Goal: Use online tool/utility: Utilize a website feature to perform a specific function

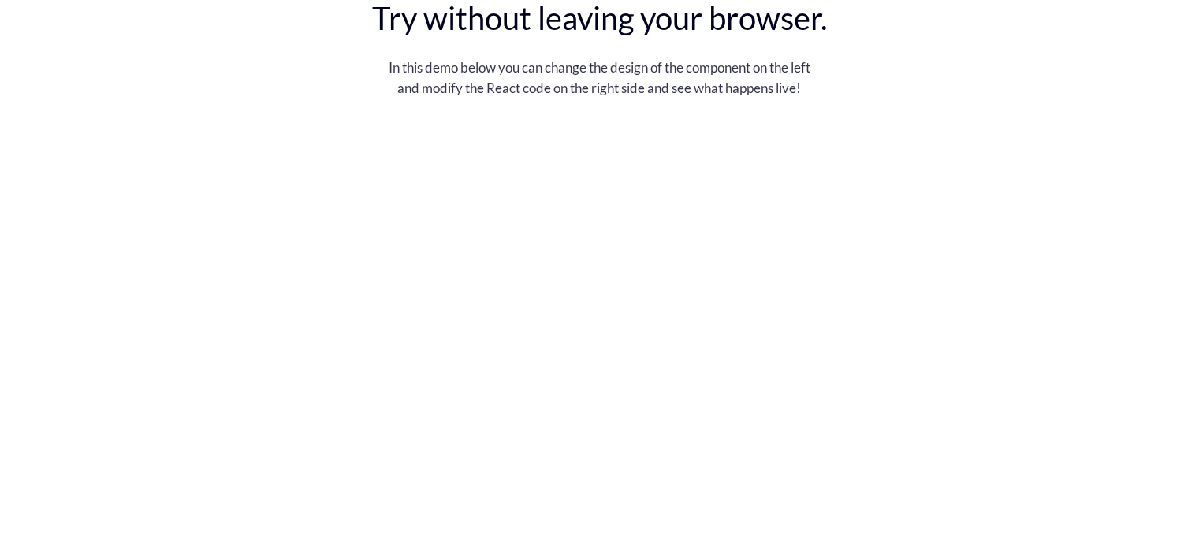
scroll to position [3004, 0]
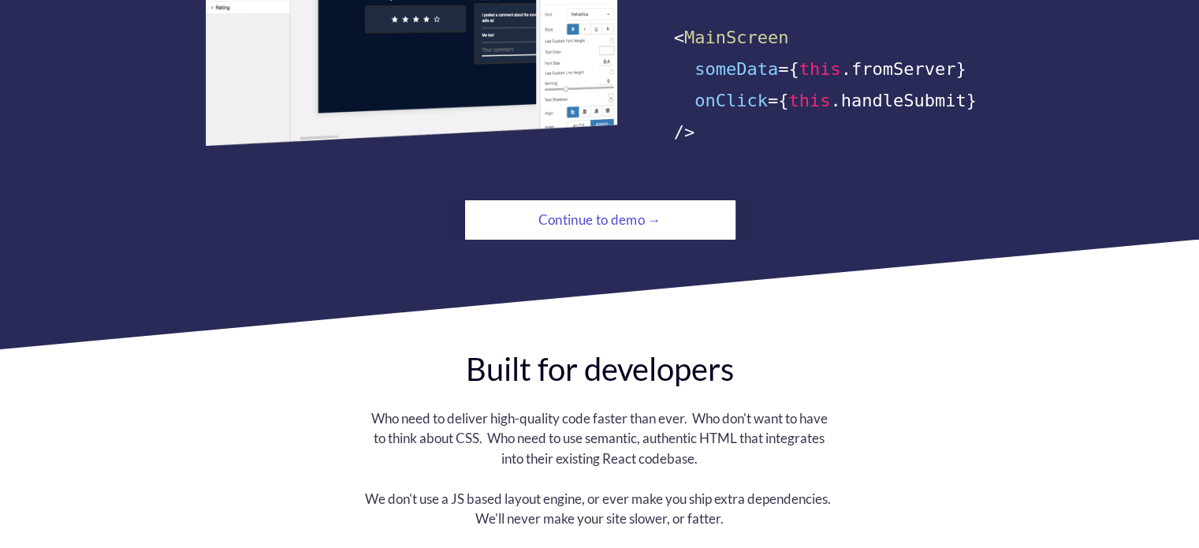
scroll to position [1195, 0]
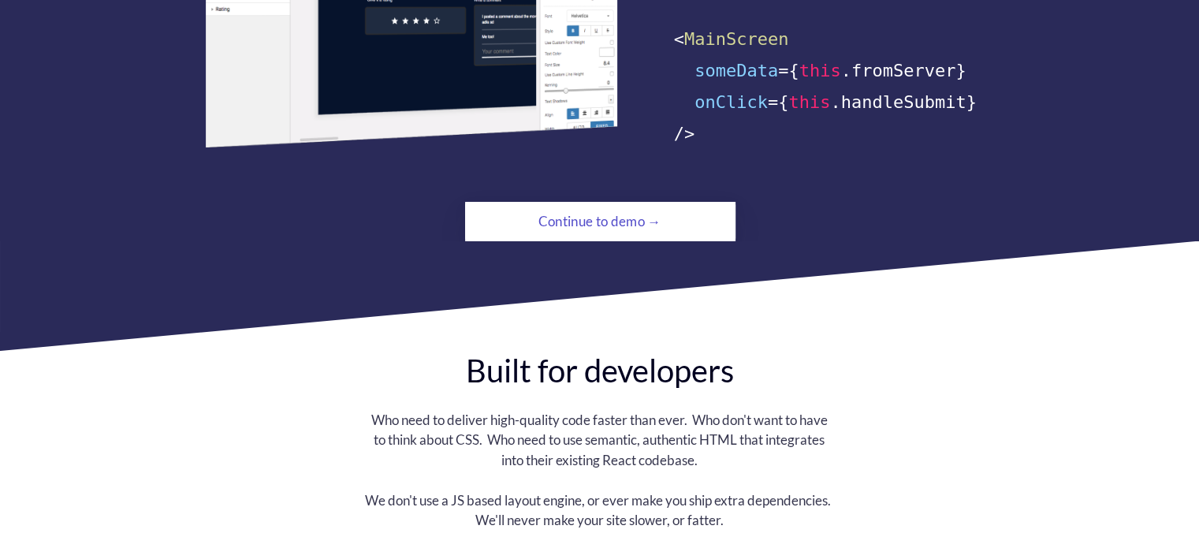
click at [605, 206] on div "Continue to demo →" at bounding box center [600, 222] width 184 height 32
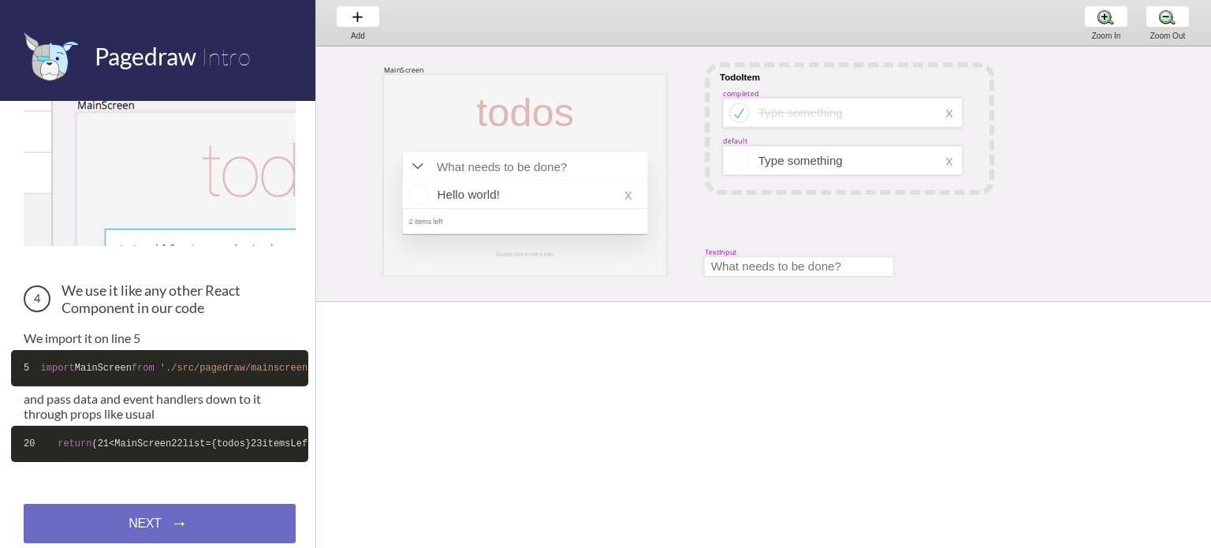
scroll to position [609, 0]
click at [349, 17] on div "Add Add Add" at bounding box center [358, 22] width 60 height 45
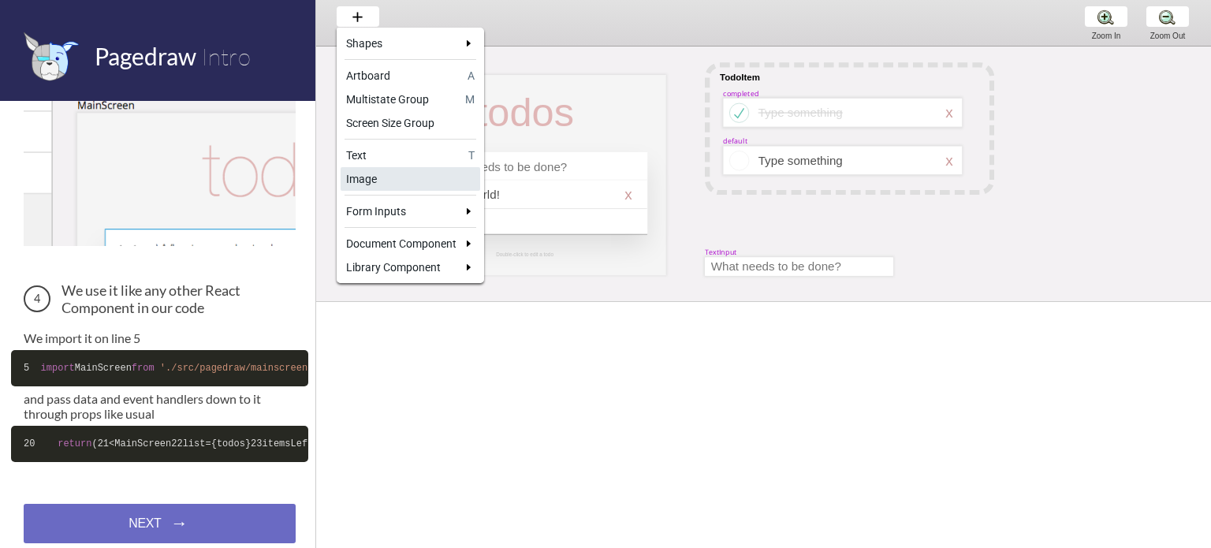
click at [399, 178] on div "Image" at bounding box center [410, 179] width 128 height 16
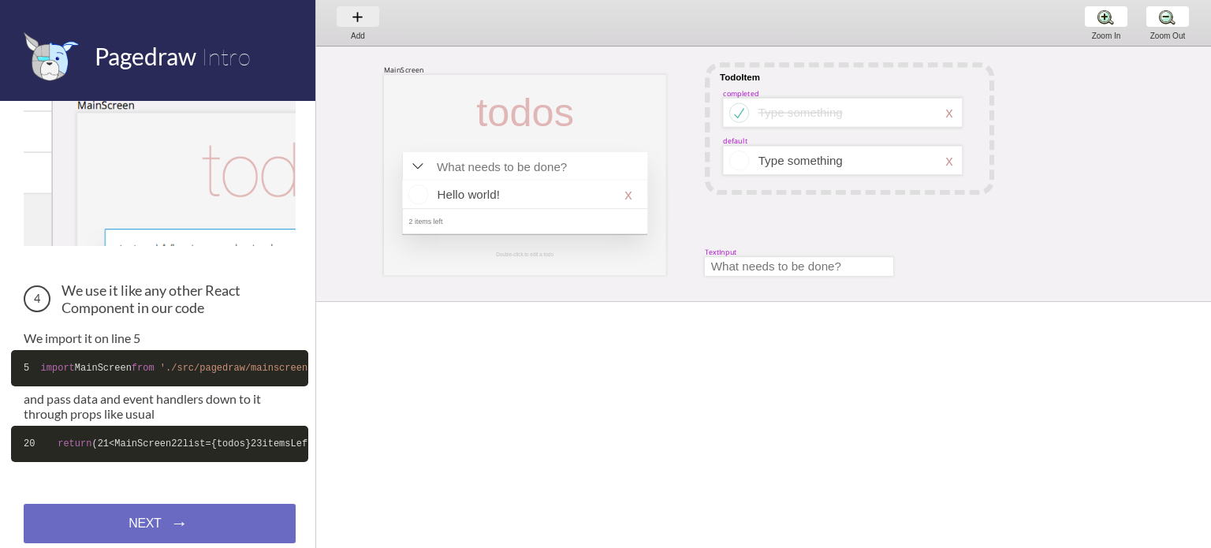
click at [359, 21] on div "Add Add Add" at bounding box center [358, 22] width 60 height 45
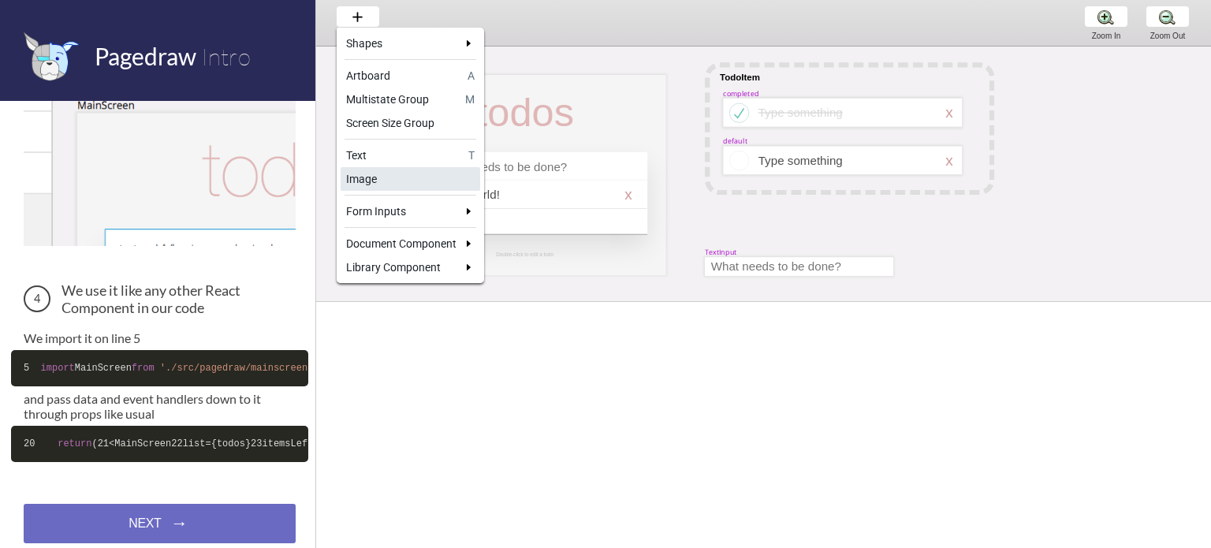
click at [381, 182] on div "Image" at bounding box center [410, 179] width 128 height 16
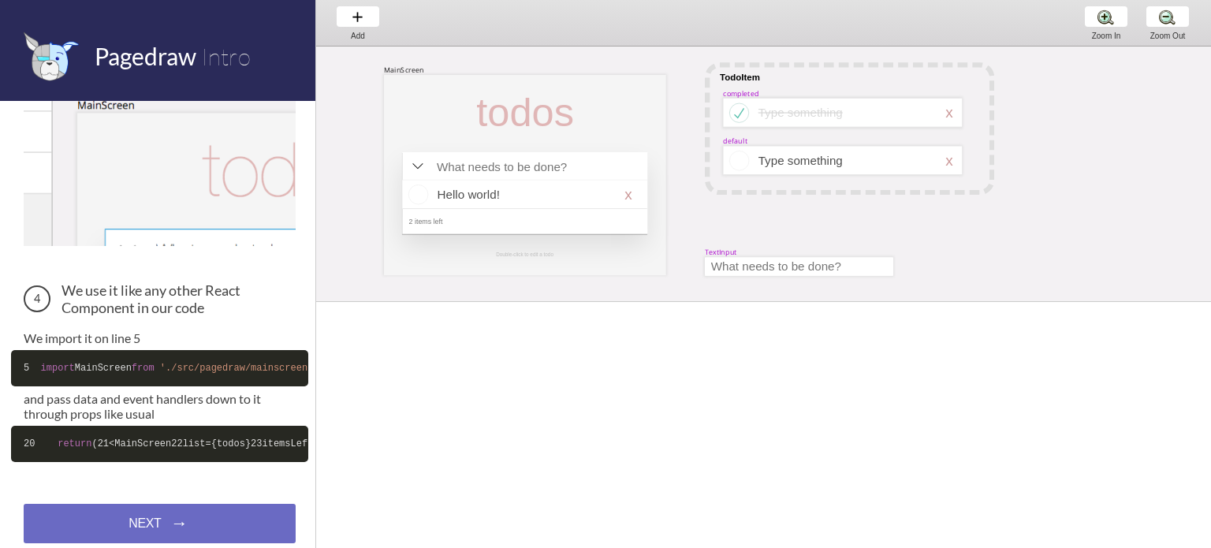
click at [1022, 104] on div "MainScreen todos Hello world! x 2 items left TodoItem completed Type something …" at bounding box center [1037, 334] width 1443 height 575
click at [954, 115] on div at bounding box center [842, 113] width 239 height 29
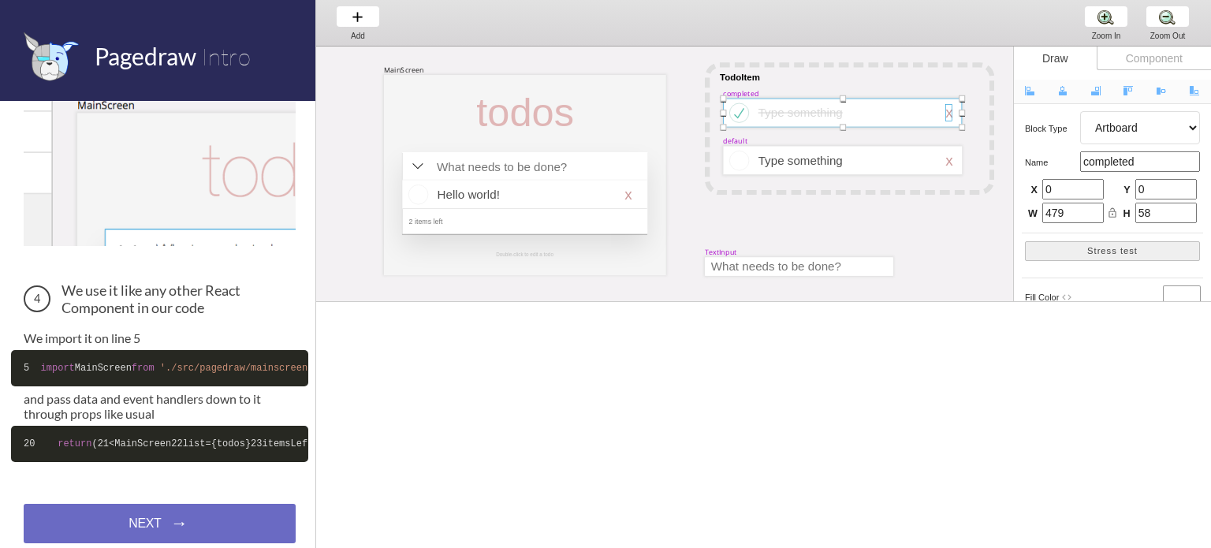
click at [949, 118] on div at bounding box center [948, 112] width 6 height 17
select select "3"
select select "default"
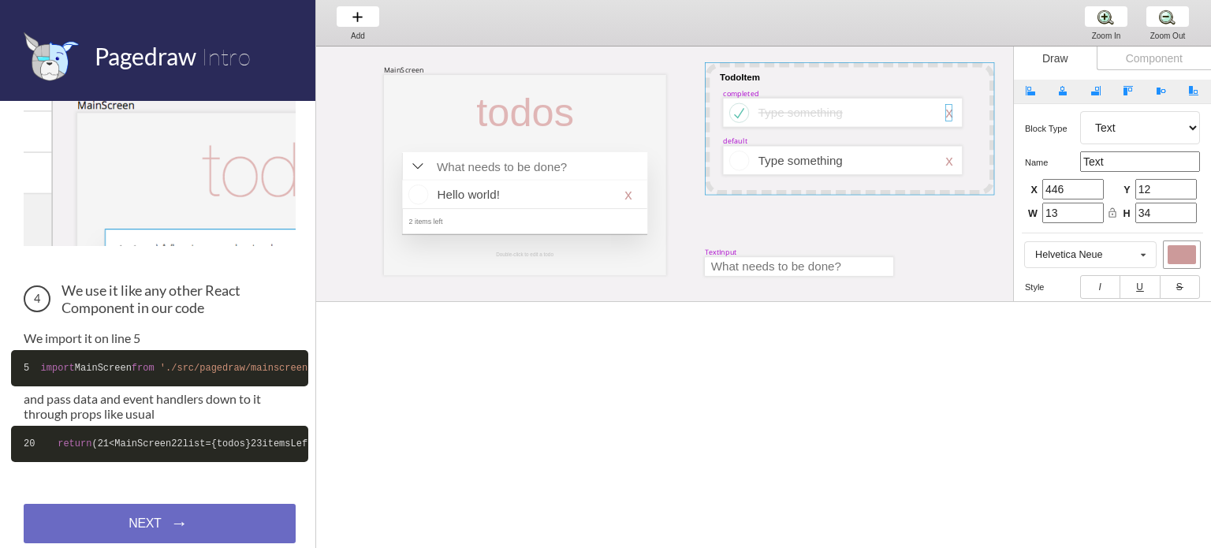
click at [867, 66] on div at bounding box center [849, 128] width 289 height 132
select select "1"
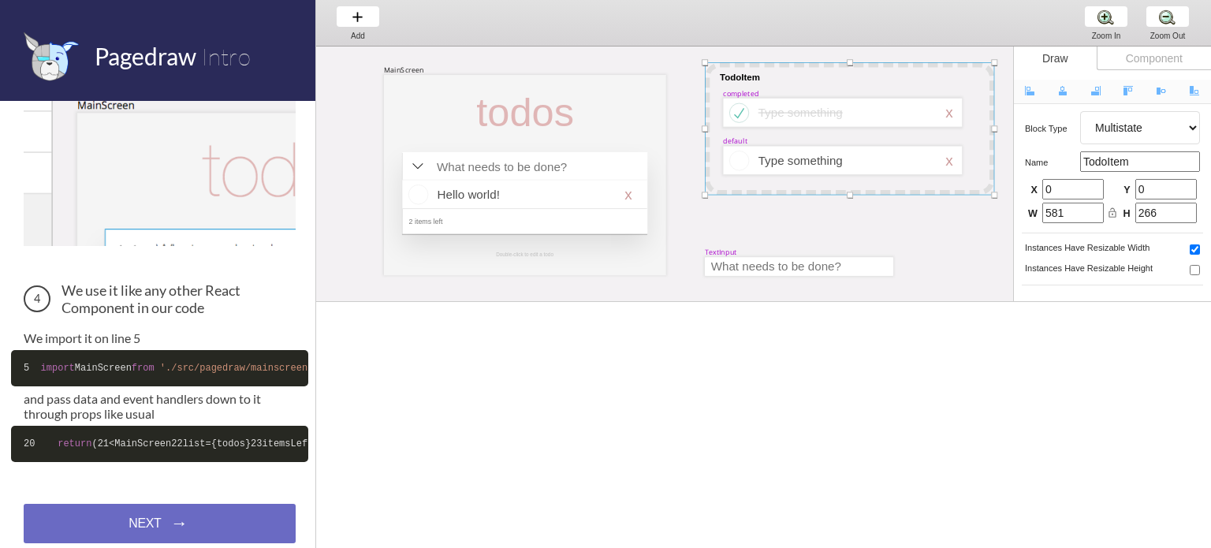
click at [684, 55] on div "MainScreen todos Hello world! x 2 items left TodoItem completed Type something …" at bounding box center [1037, 334] width 1443 height 575
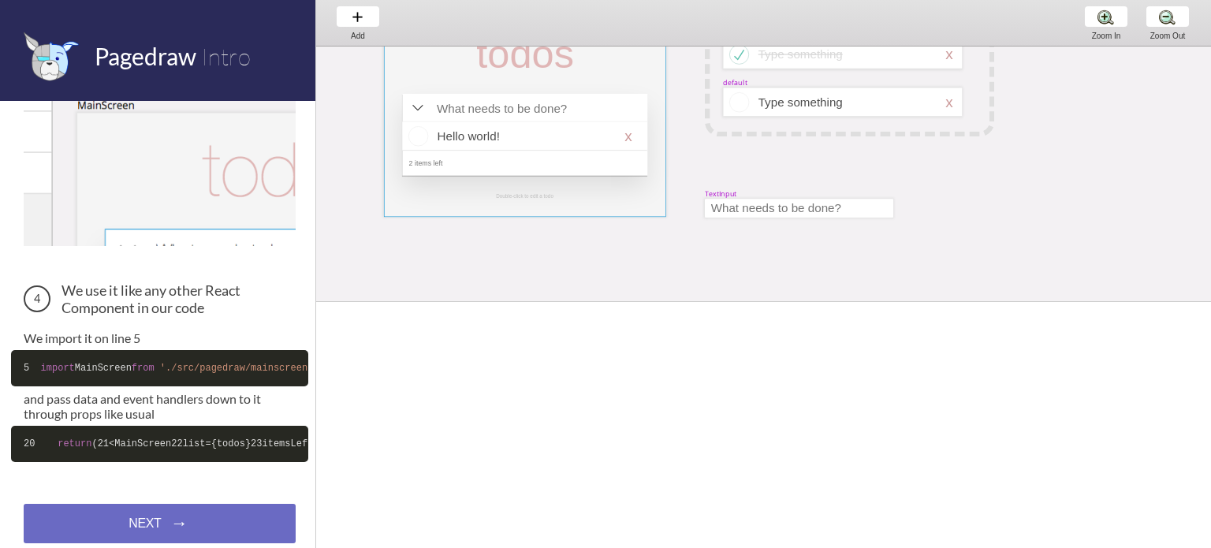
scroll to position [0, 0]
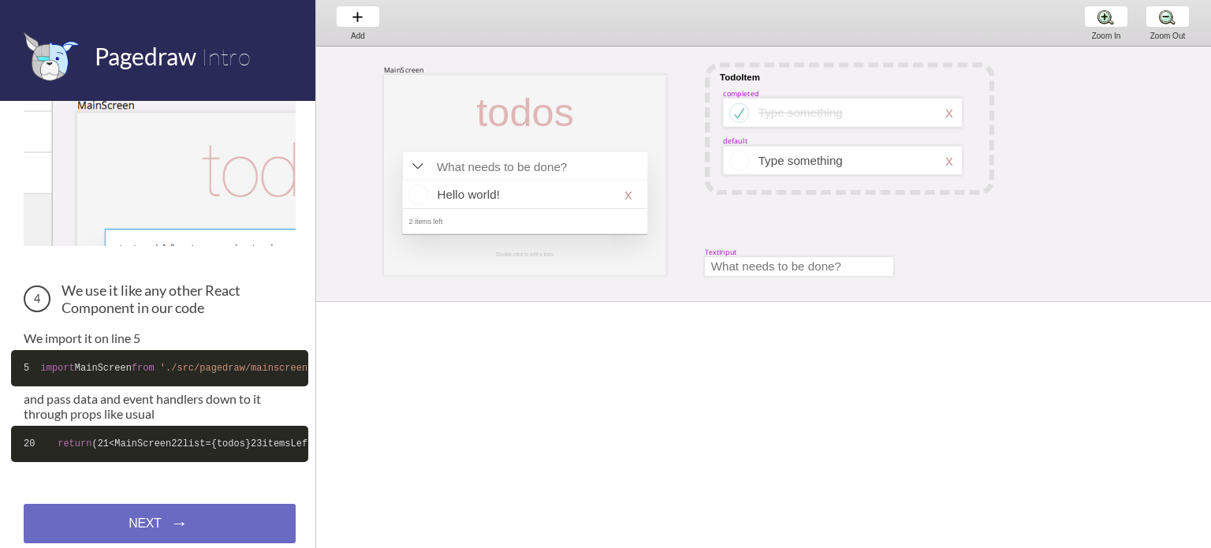
click at [400, 66] on div "MainScreen" at bounding box center [404, 69] width 40 height 9
click at [542, 114] on div at bounding box center [524, 112] width 115 height 47
click at [548, 173] on div at bounding box center [524, 167] width 188 height 18
select select "14"
click at [586, 162] on div at bounding box center [524, 193] width 245 height 82
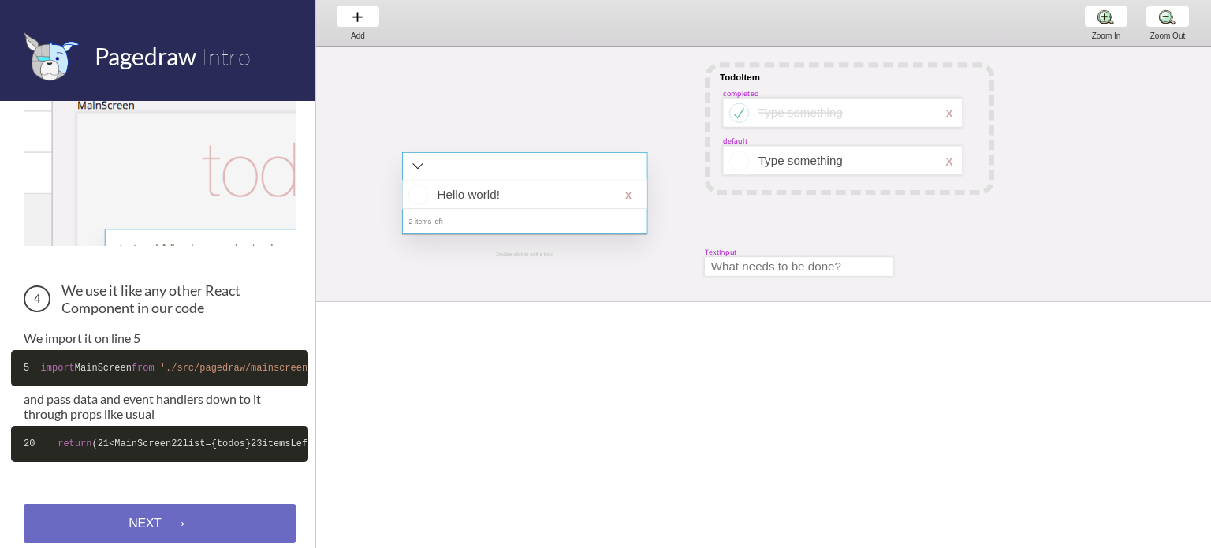
select select "4"
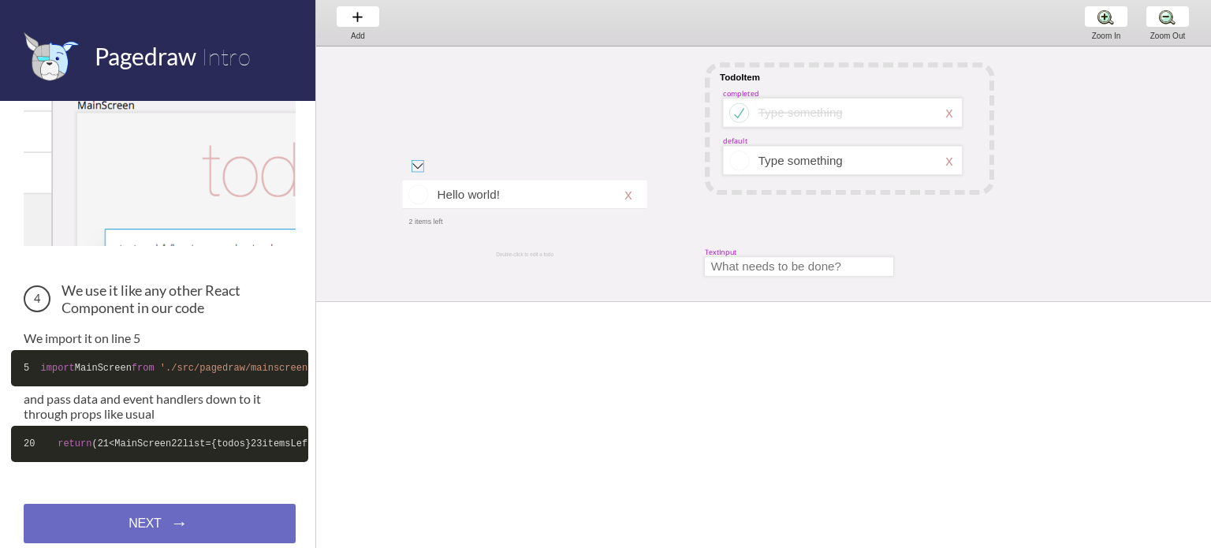
click at [416, 166] on div at bounding box center [417, 166] width 12 height 12
select select "8"
click at [451, 185] on div at bounding box center [524, 194] width 244 height 29
select select "15"
click at [499, 195] on div at bounding box center [524, 194] width 245 height 29
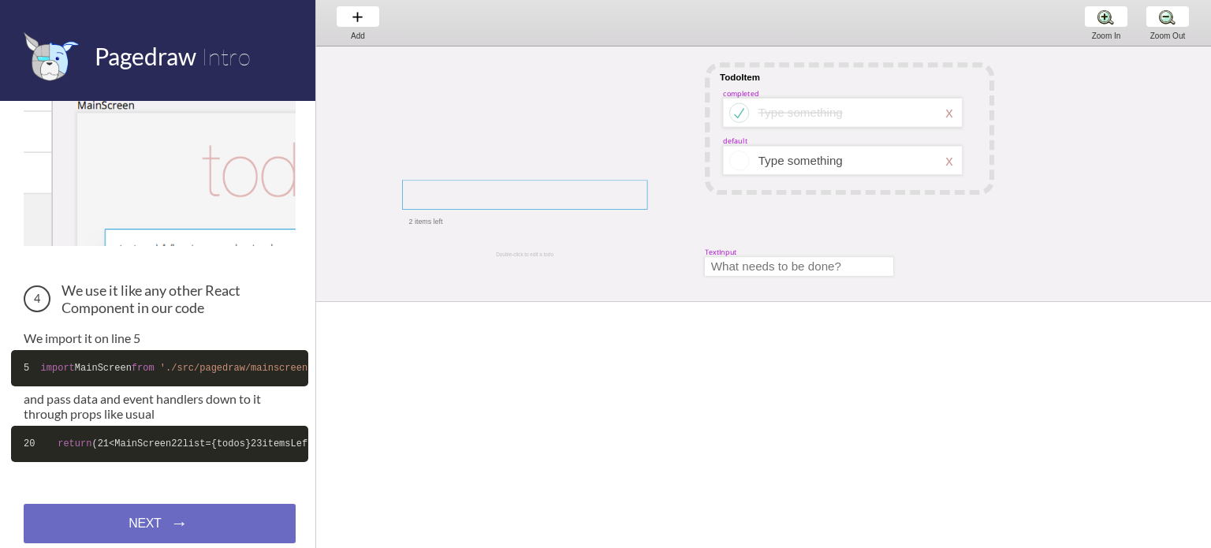
select select "4"
click at [433, 224] on div at bounding box center [524, 222] width 231 height 8
drag, startPoint x: 797, startPoint y: 58, endPoint x: 791, endPoint y: 70, distance: 13.4
click at [791, 70] on div "TodoItem completed Type something TextInput x Double-click to edit a todo defau…" at bounding box center [1037, 334] width 1443 height 575
select select "1"
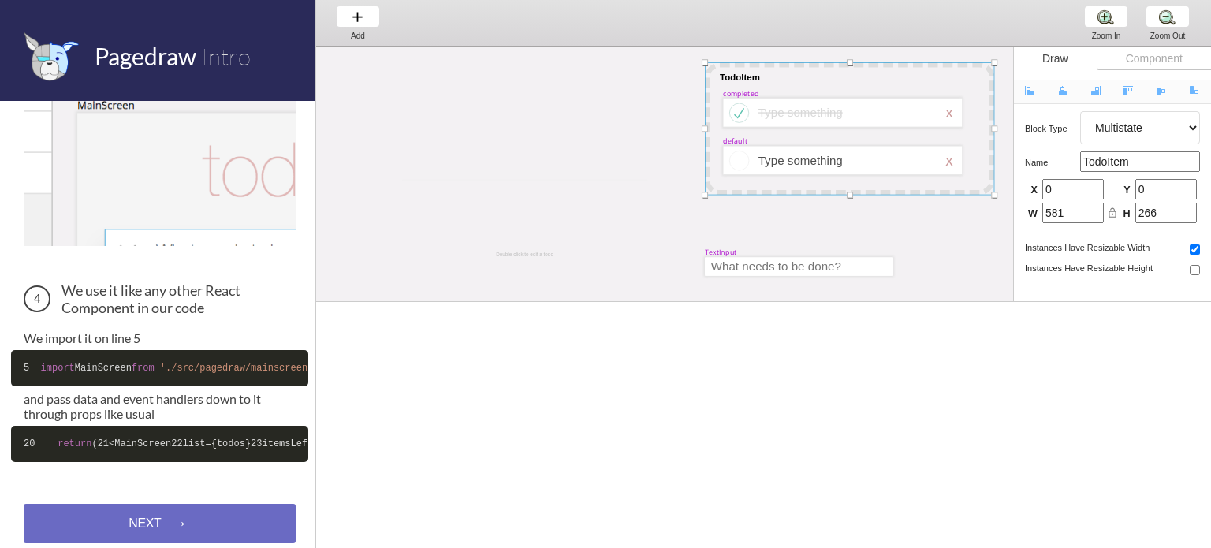
click at [791, 70] on div at bounding box center [849, 128] width 289 height 132
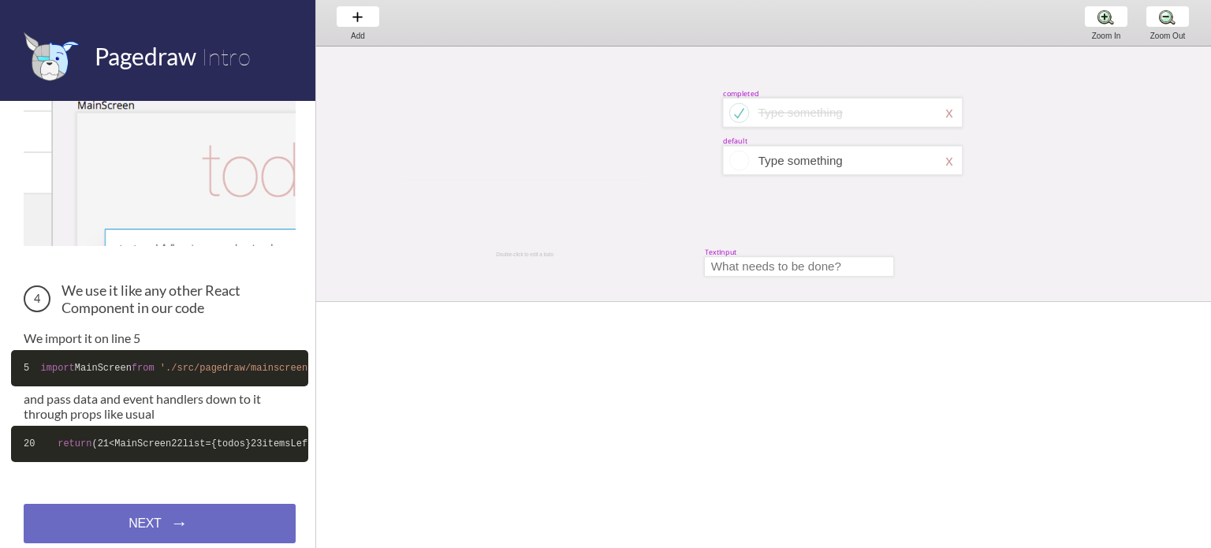
click at [745, 91] on div "completed" at bounding box center [740, 92] width 35 height 9
click at [773, 110] on div at bounding box center [846, 112] width 177 height 13
select select "3"
click at [740, 110] on div at bounding box center [737, 113] width 28 height 26
click at [757, 126] on div at bounding box center [842, 126] width 239 height 1
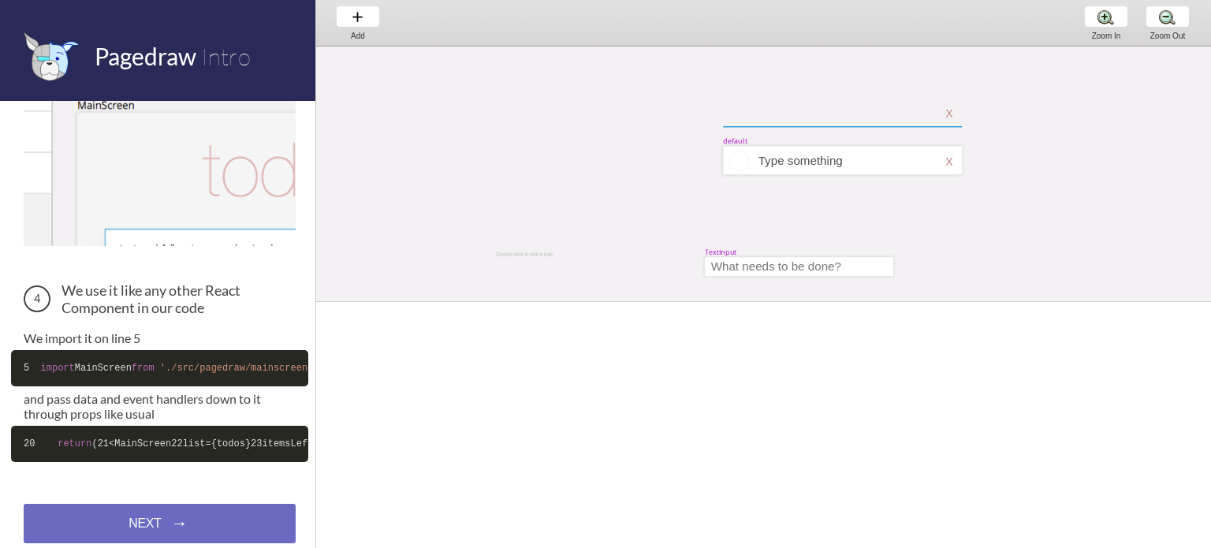
click at [763, 127] on div at bounding box center [842, 126] width 239 height 1
select select "6"
click at [950, 114] on div at bounding box center [948, 112] width 6 height 17
select select "3"
select select "default"
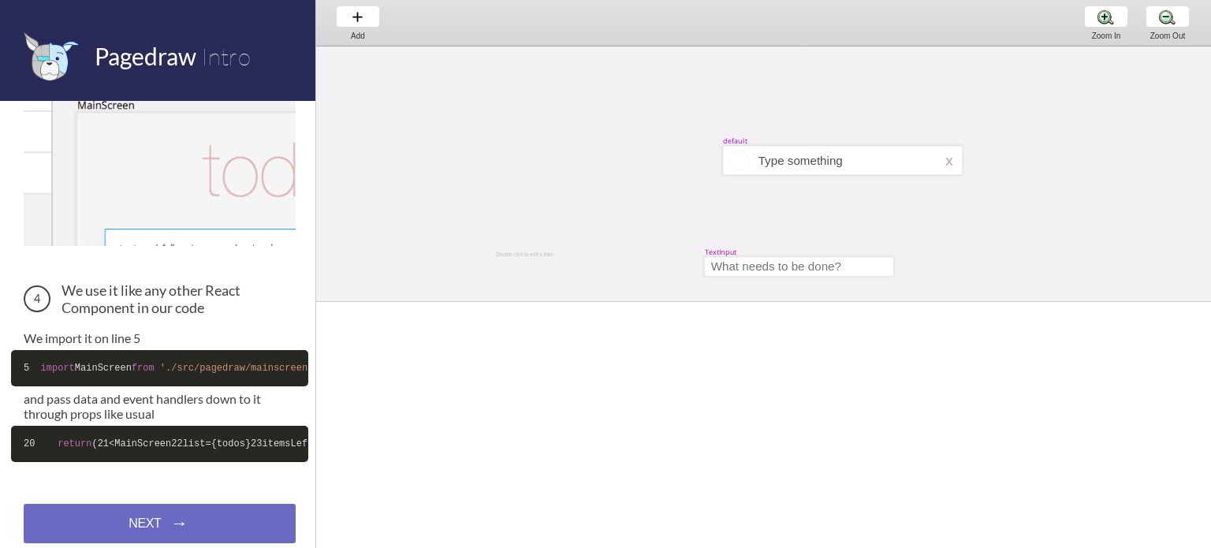
click at [724, 141] on div "default" at bounding box center [735, 140] width 24 height 9
click at [783, 154] on div at bounding box center [846, 160] width 177 height 13
select select "3"
click at [950, 157] on div at bounding box center [948, 160] width 6 height 17
select select "3"
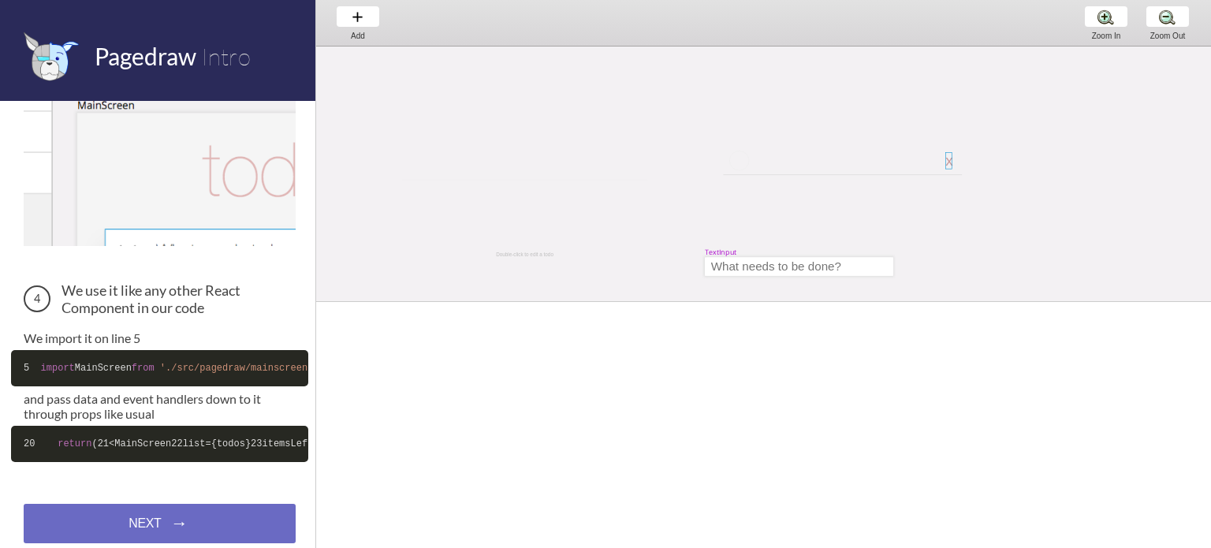
select select "default"
click at [924, 176] on div "TextInput Double-click to edit a todo" at bounding box center [1021, 334] width 1411 height 575
click at [924, 174] on div at bounding box center [842, 174] width 239 height 1
click at [784, 173] on div "TextInput Double-click to edit a todo" at bounding box center [1021, 334] width 1411 height 575
click at [780, 174] on div at bounding box center [842, 174] width 239 height 1
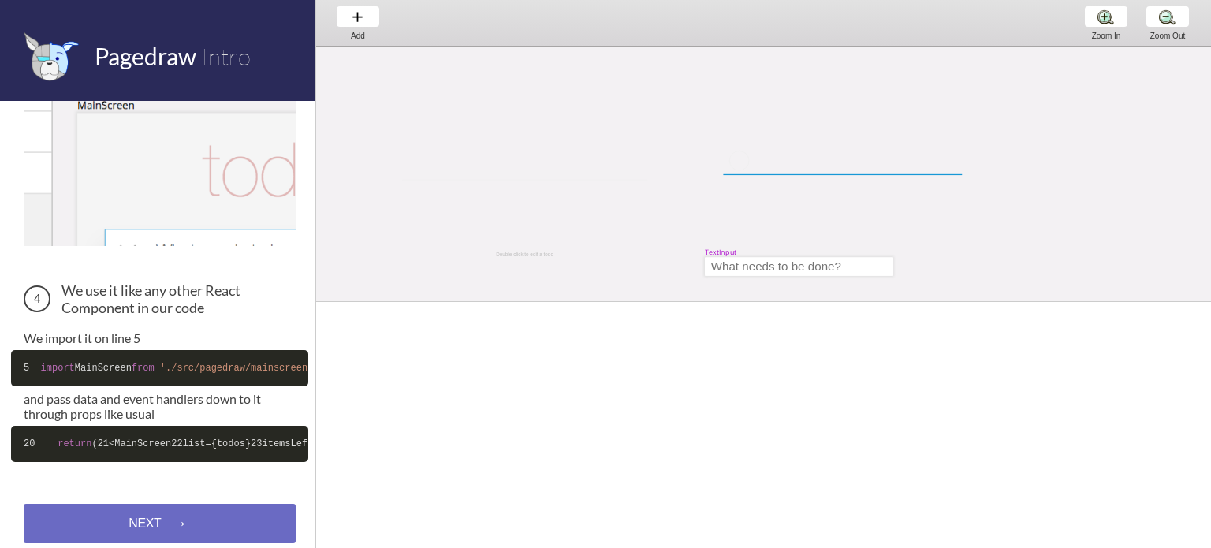
click at [780, 174] on div at bounding box center [842, 174] width 239 height 1
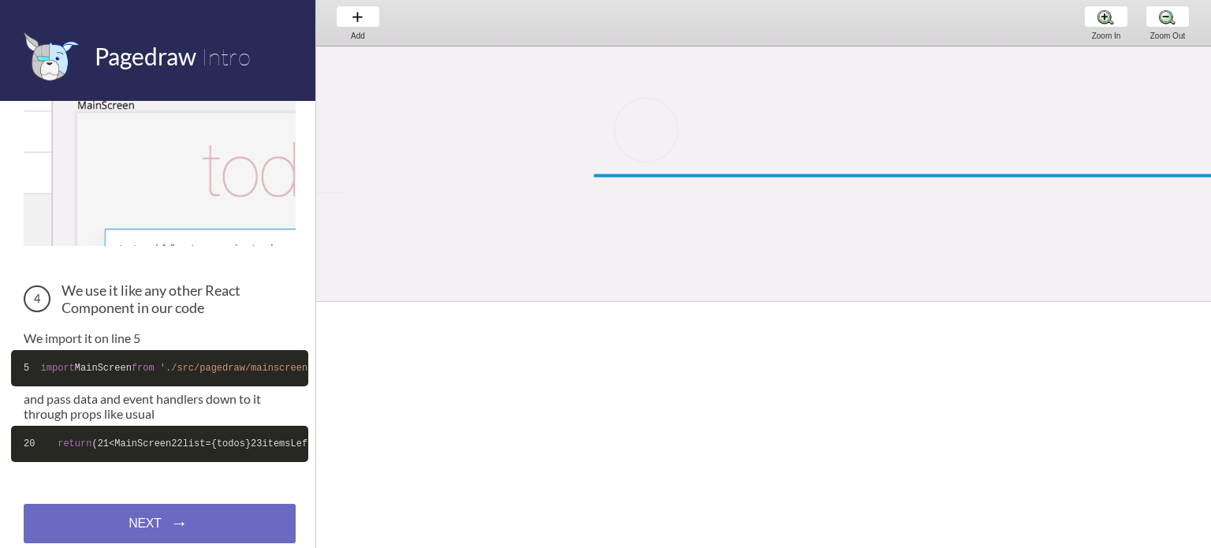
click at [780, 174] on div at bounding box center [984, 175] width 781 height 3
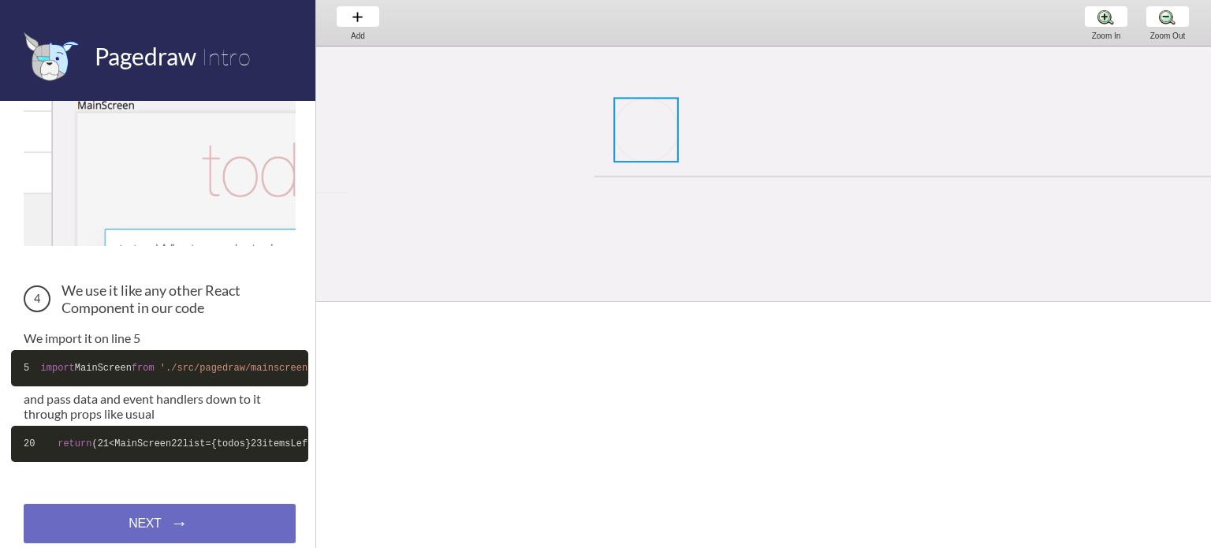
click at [668, 129] on div at bounding box center [645, 129] width 65 height 65
select select "4"
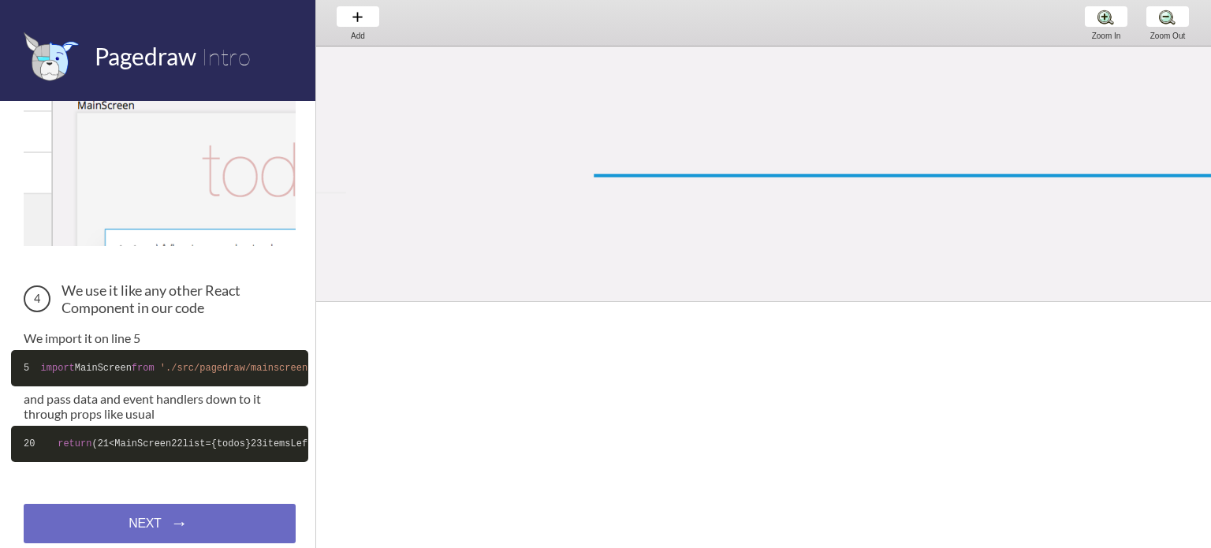
click at [648, 176] on div at bounding box center [984, 175] width 781 height 3
select select "6"
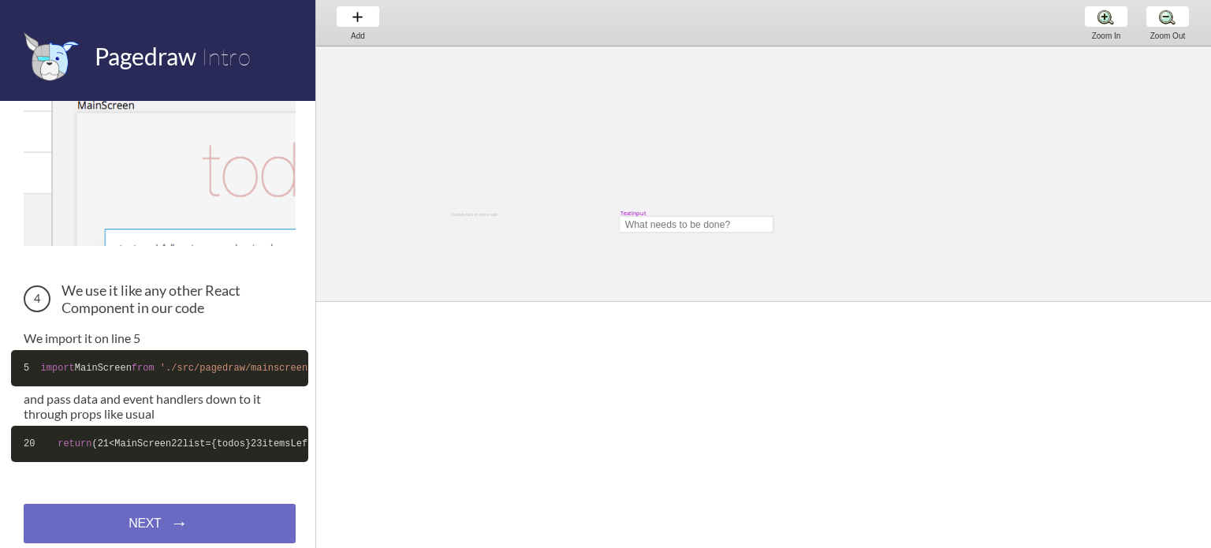
scroll to position [22, 10]
click at [627, 185] on div "TextInput Double-click to edit a todo" at bounding box center [848, 256] width 1085 height 465
click at [627, 192] on div "TextInput" at bounding box center [633, 191] width 26 height 8
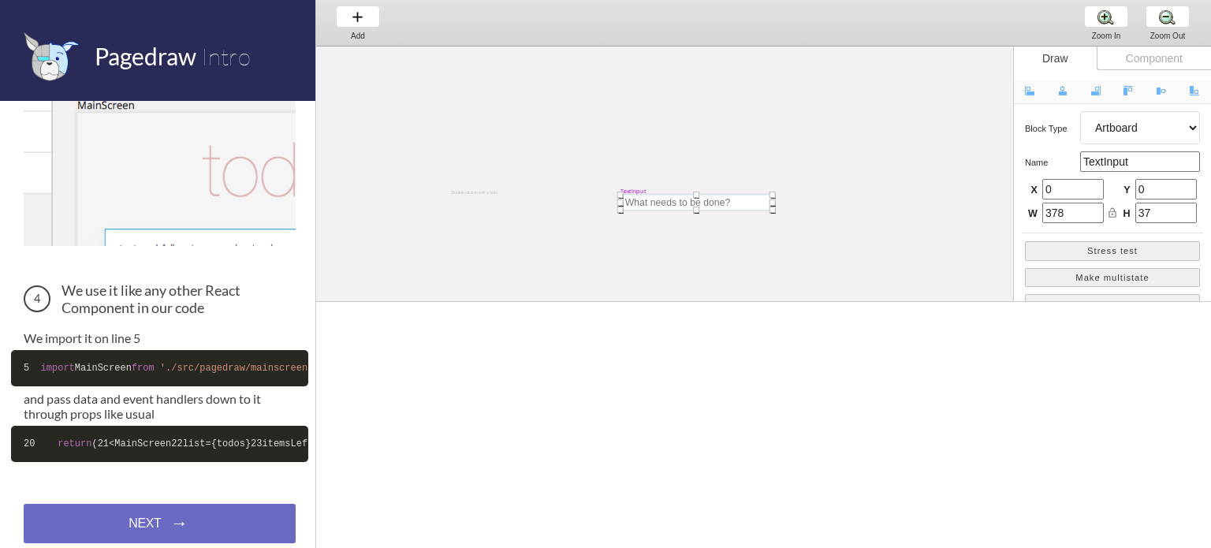
click at [627, 192] on div "TextInput" at bounding box center [633, 191] width 26 height 8
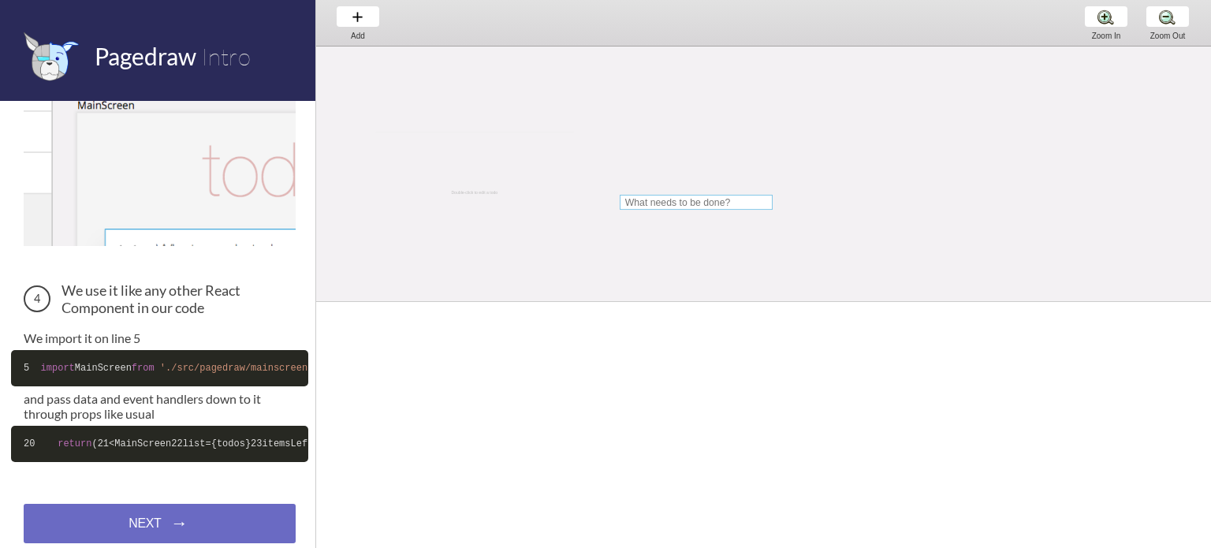
click at [648, 201] on div at bounding box center [696, 202] width 152 height 15
click at [483, 192] on div at bounding box center [484, 193] width 65 height 5
click at [372, 22] on div "Add Add Add" at bounding box center [358, 22] width 60 height 45
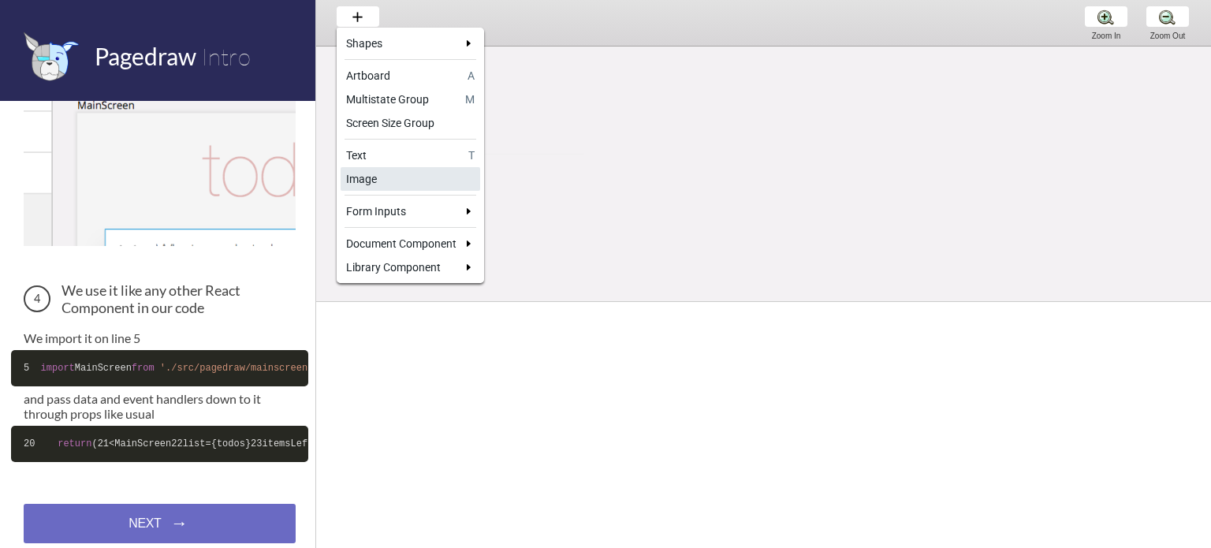
click at [383, 185] on div "Image" at bounding box center [410, 179] width 128 height 16
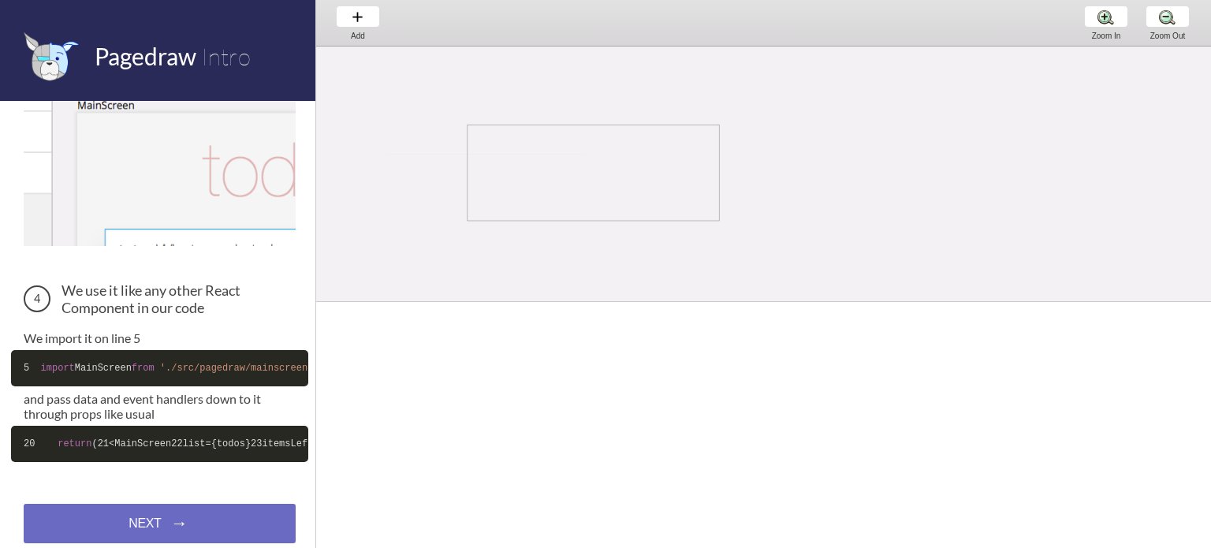
drag, startPoint x: 466, startPoint y: 125, endPoint x: 718, endPoint y: 221, distance: 270.0
click at [718, 221] on div at bounding box center [759, 241] width 887 height 388
select select "8"
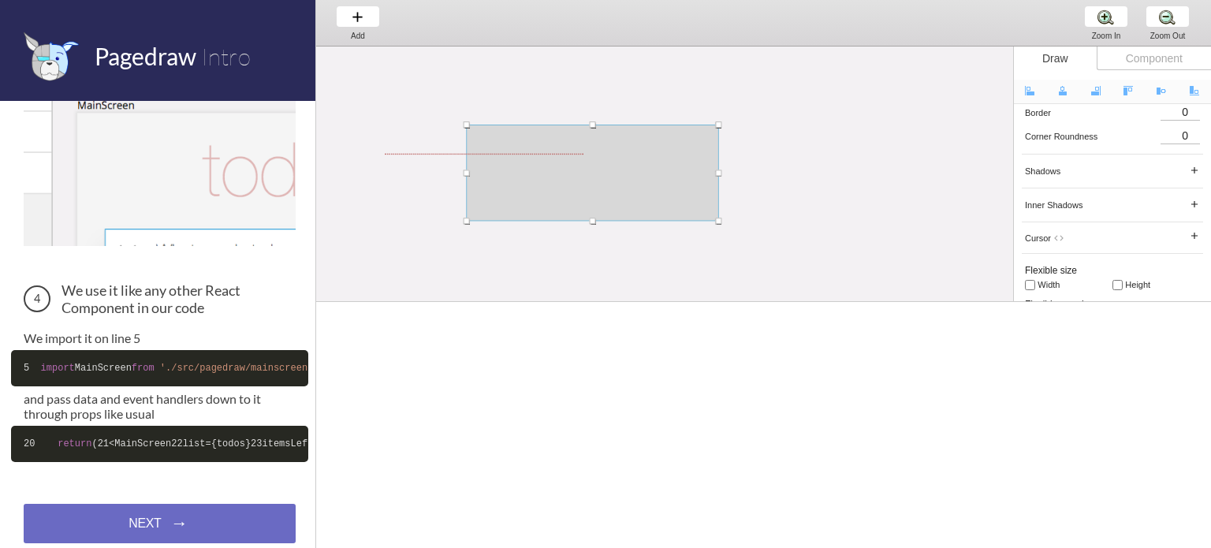
scroll to position [0, 0]
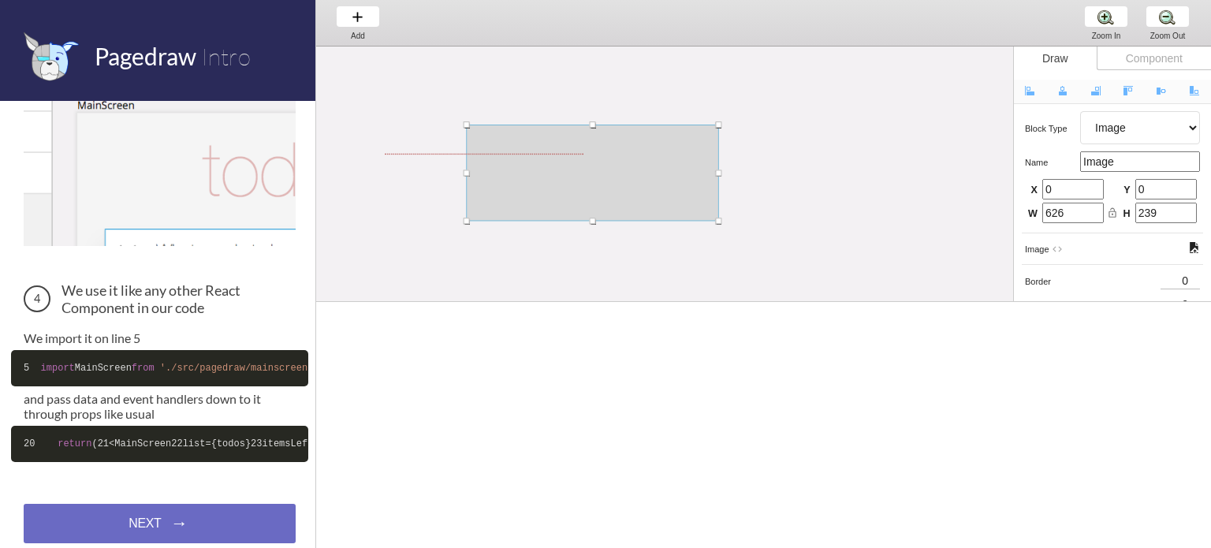
click at [1123, 65] on div "Component" at bounding box center [1154, 59] width 114 height 24
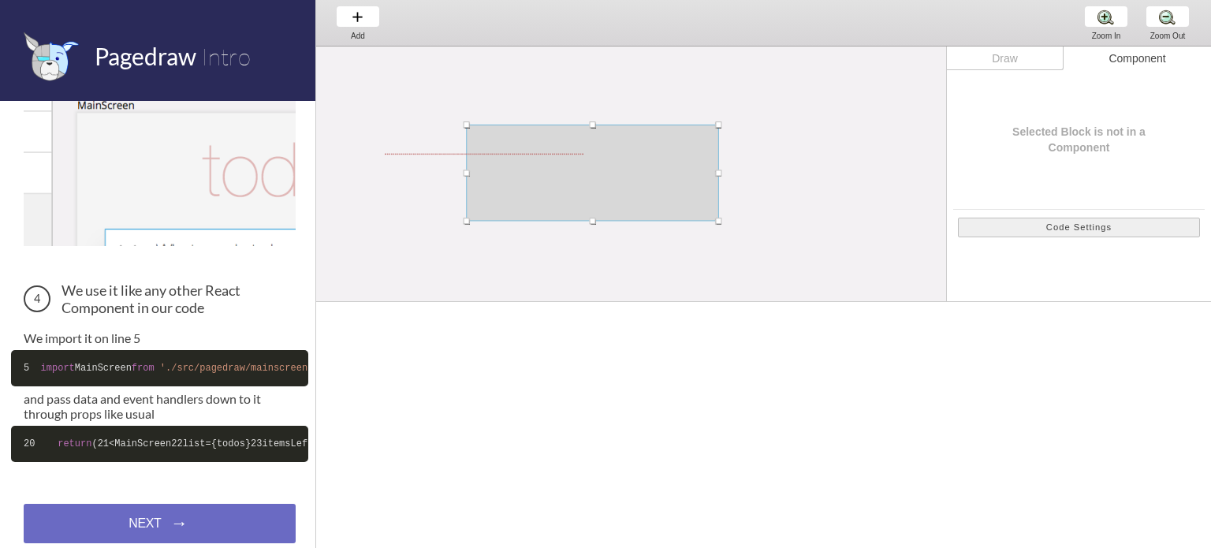
click at [1024, 58] on div "Draw" at bounding box center [1005, 59] width 117 height 24
select select "8"
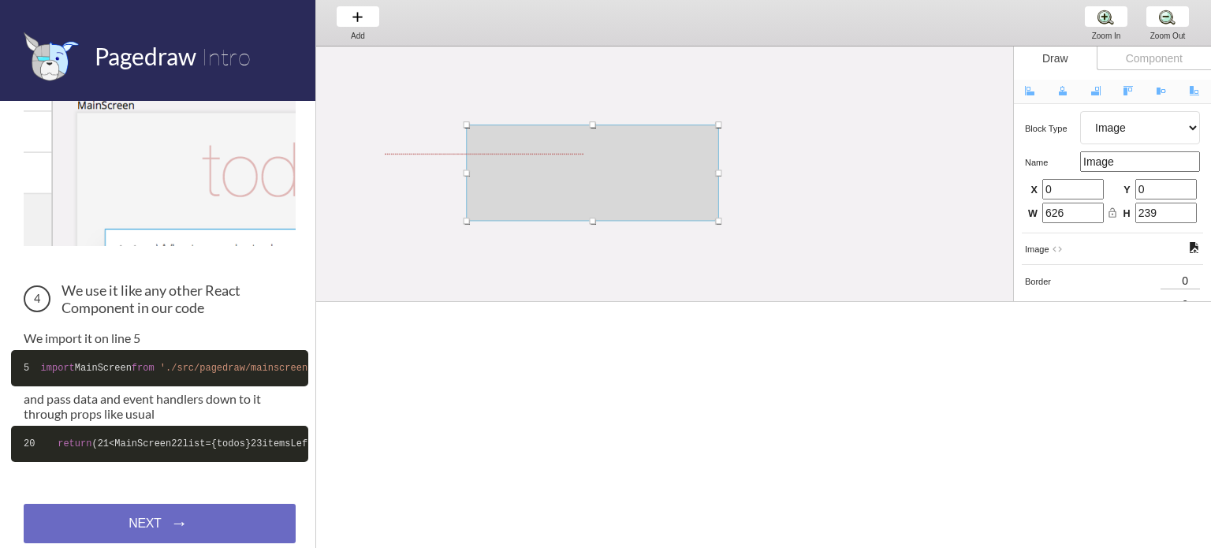
click at [1120, 128] on select "Artboard Multistate Group Screen Size Group Text Rectangle Oval Line Triangle I…" at bounding box center [1140, 127] width 120 height 33
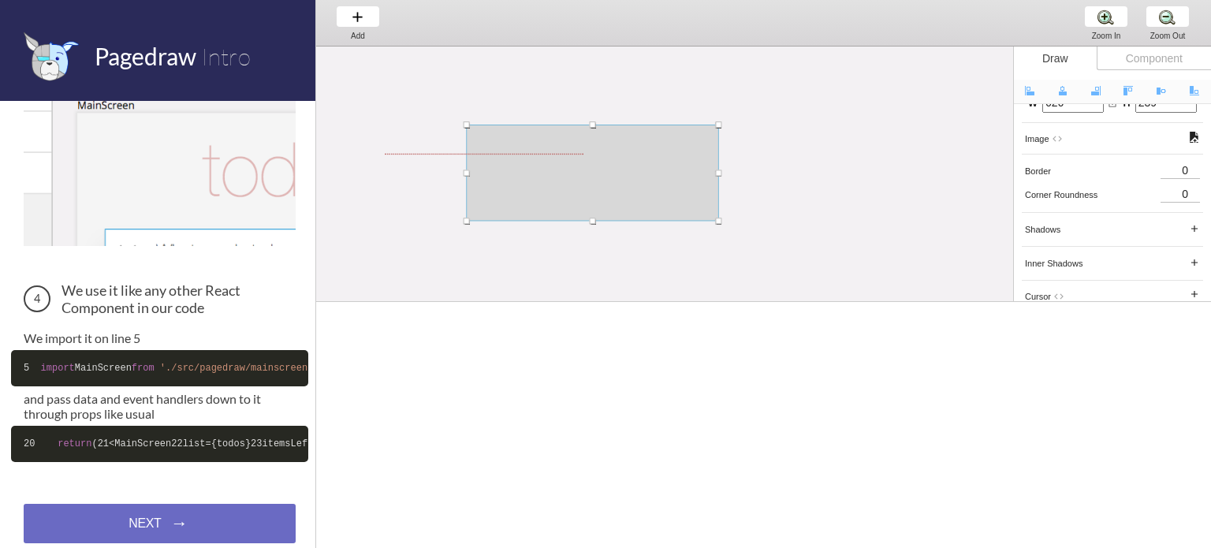
scroll to position [114, 0]
click at [1194, 128] on span at bounding box center [1194, 133] width 11 height 11
click at [1194, 129] on span at bounding box center [1194, 133] width 11 height 11
click at [1191, 128] on span at bounding box center [1194, 133] width 11 height 11
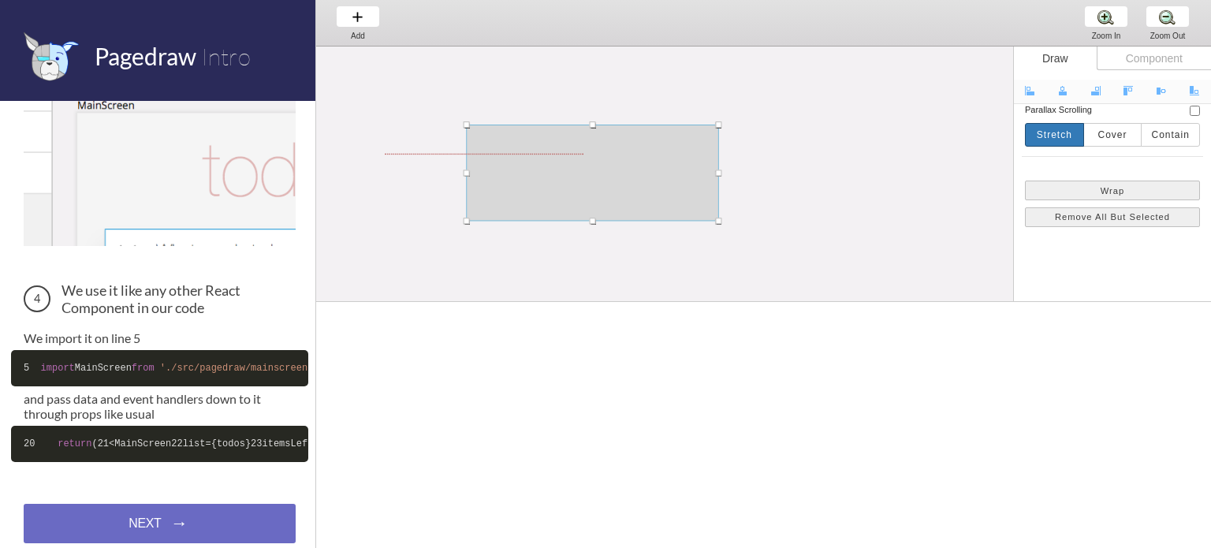
scroll to position [413, 0]
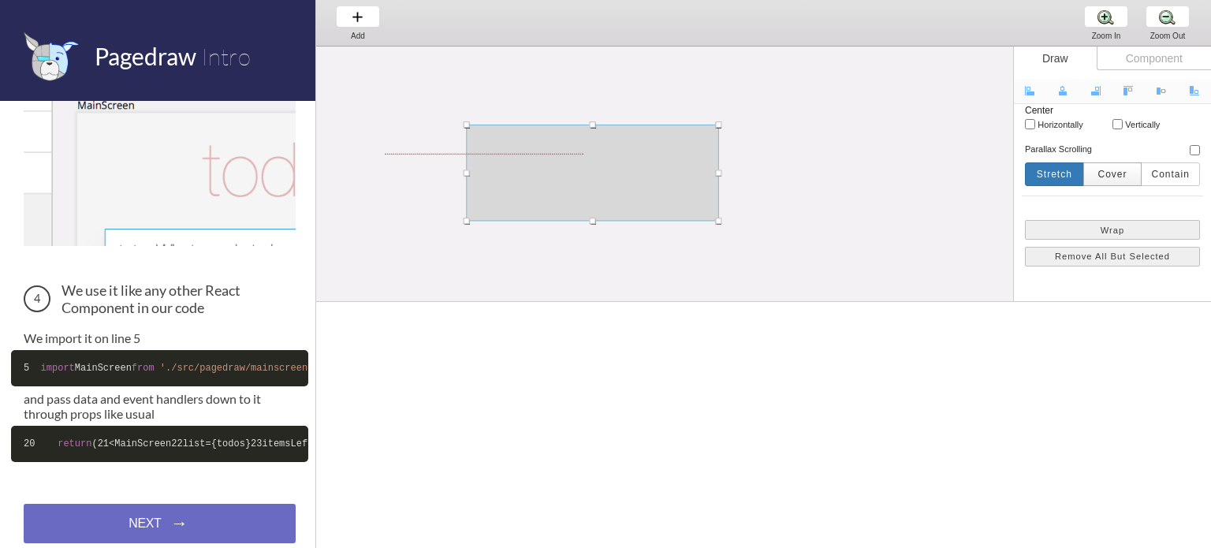
click at [1110, 174] on button "Cover" at bounding box center [1112, 174] width 59 height 24
click at [1072, 162] on button "Stretch" at bounding box center [1054, 174] width 59 height 24
click at [442, 154] on div at bounding box center [484, 154] width 198 height 1
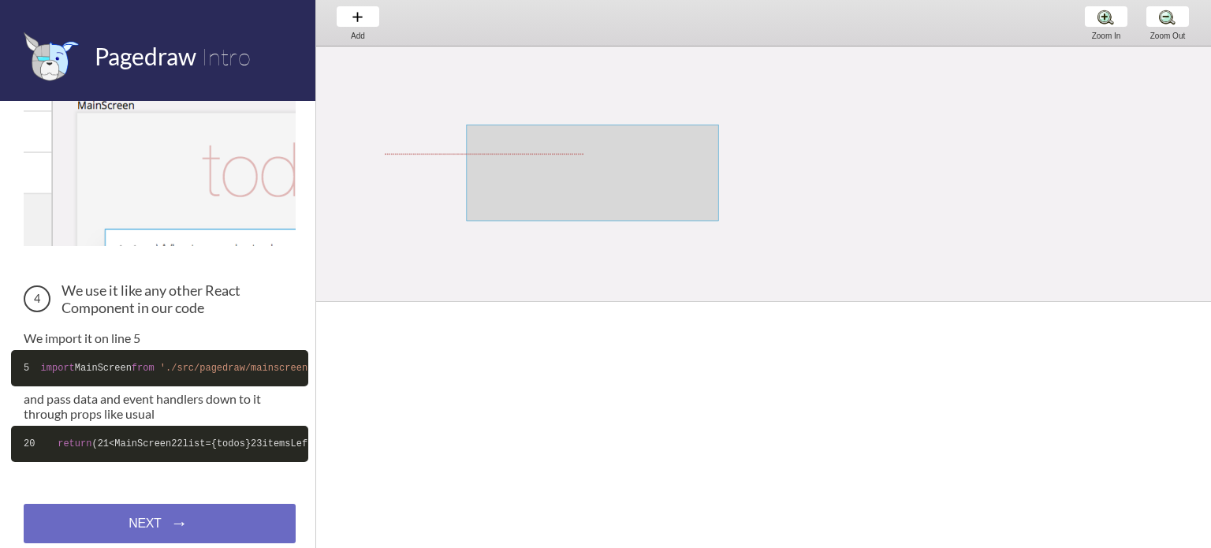
click at [561, 151] on div at bounding box center [593, 173] width 252 height 96
select select "8"
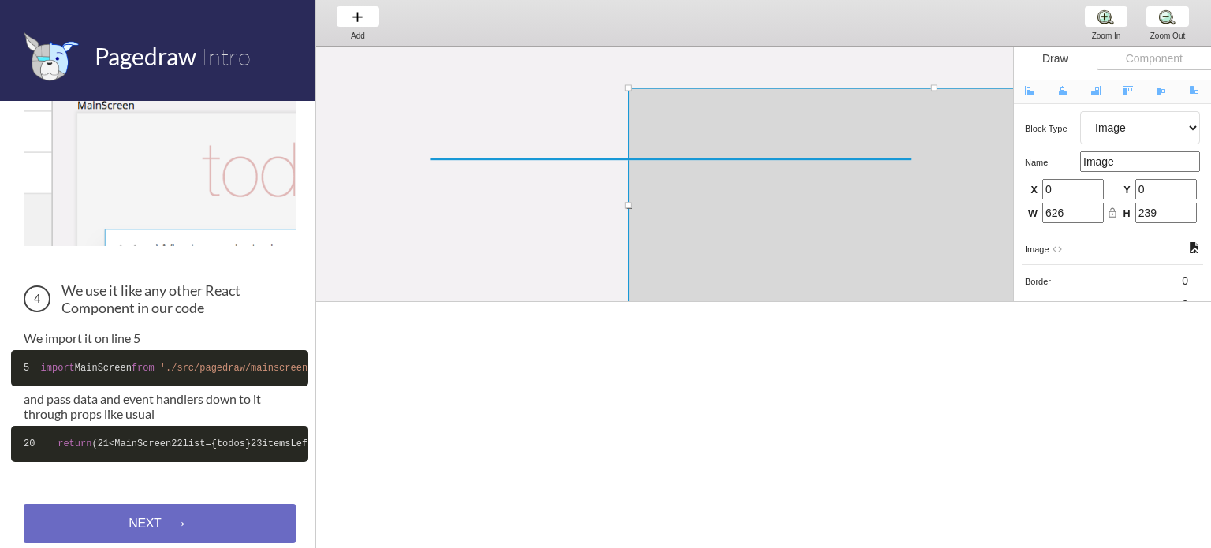
scroll to position [148, 51]
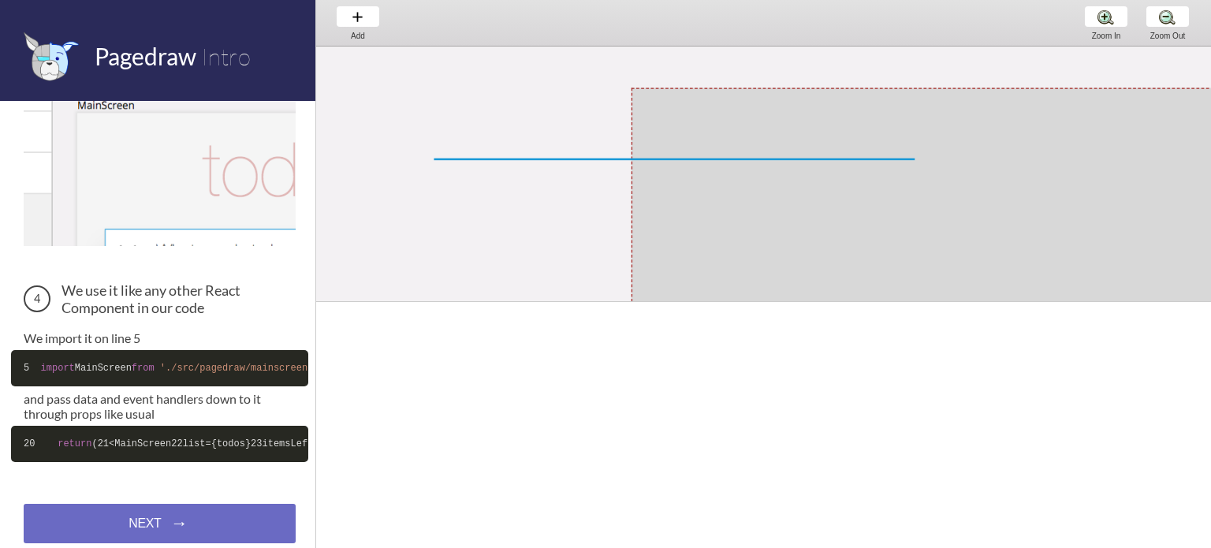
click at [460, 158] on div at bounding box center [674, 159] width 481 height 2
click at [700, 140] on div at bounding box center [937, 203] width 612 height 233
select select "8"
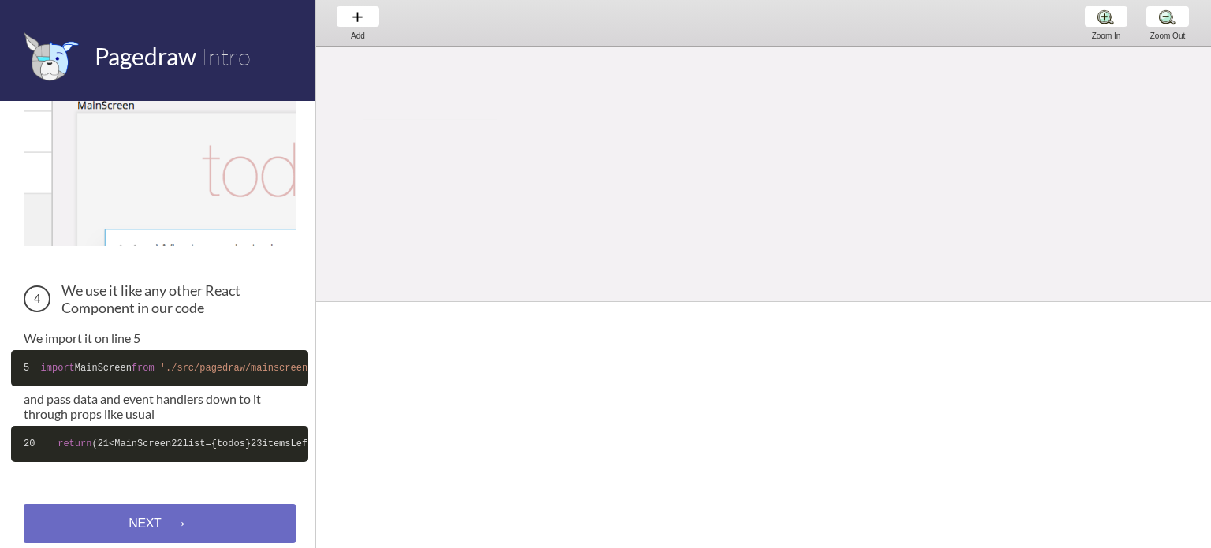
scroll to position [0, 0]
click at [347, 14] on div "Add Add Add" at bounding box center [358, 22] width 60 height 45
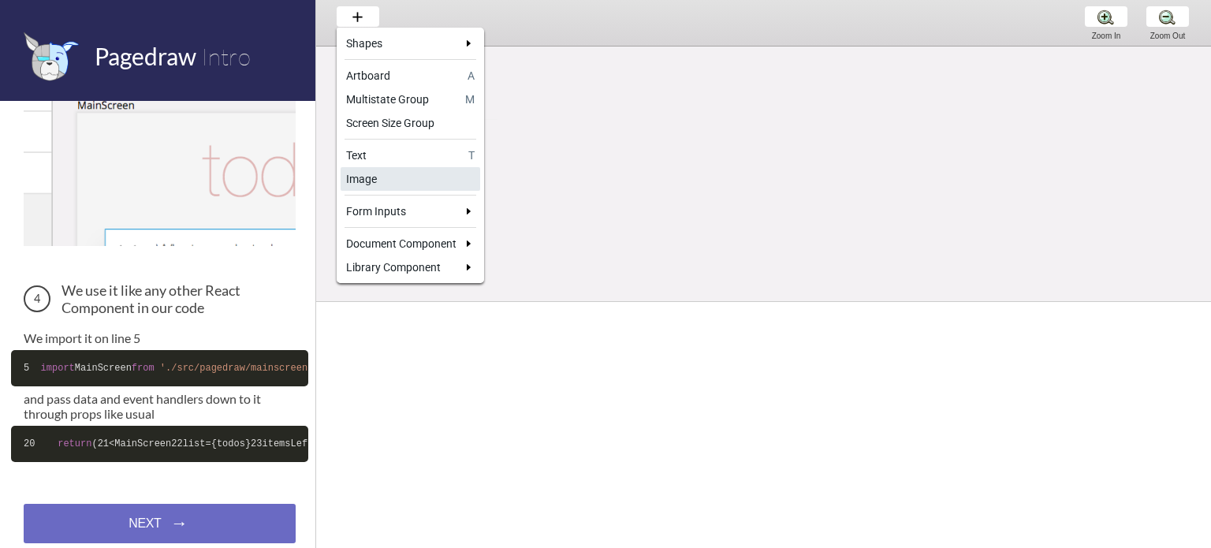
click at [389, 177] on div "Image" at bounding box center [410, 179] width 128 height 16
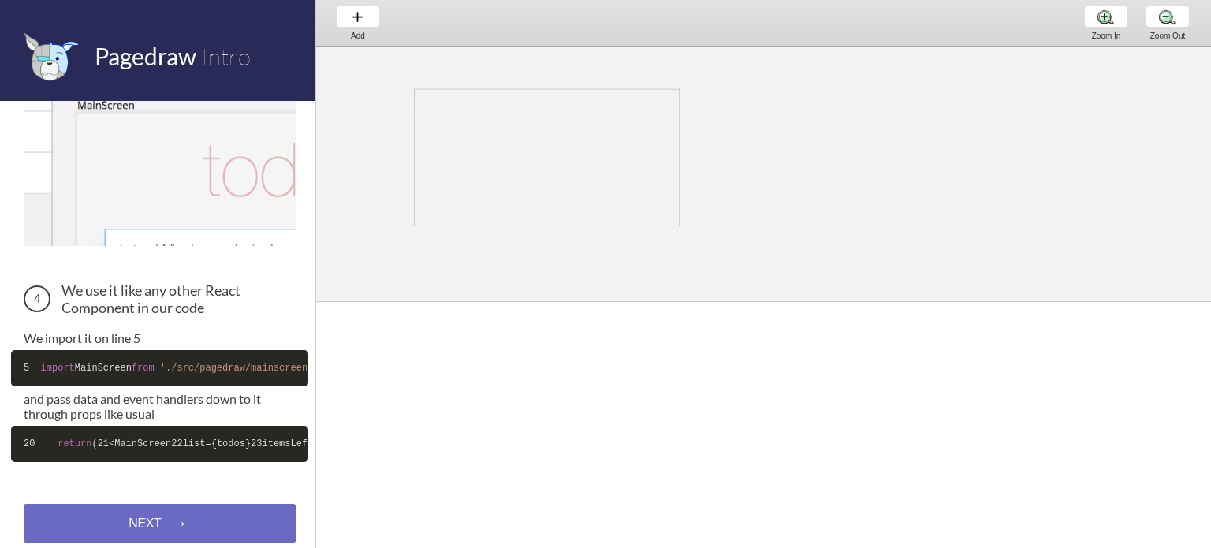
drag, startPoint x: 414, startPoint y: 89, endPoint x: 681, endPoint y: 227, distance: 300.7
click at [681, 227] on div at bounding box center [615, 178] width 599 height 262
select select "8"
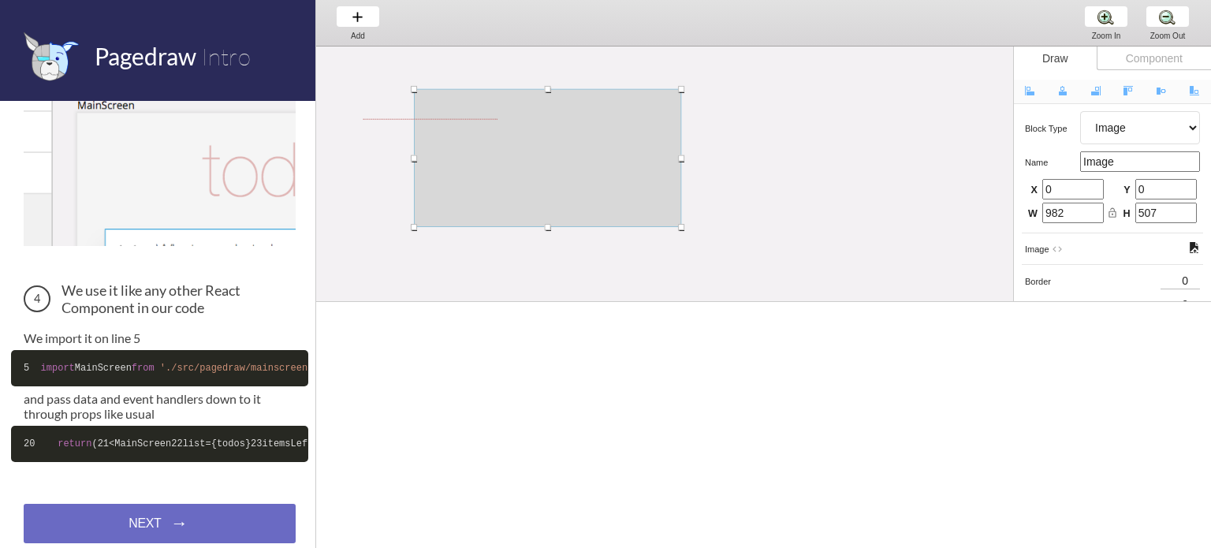
select select "8"
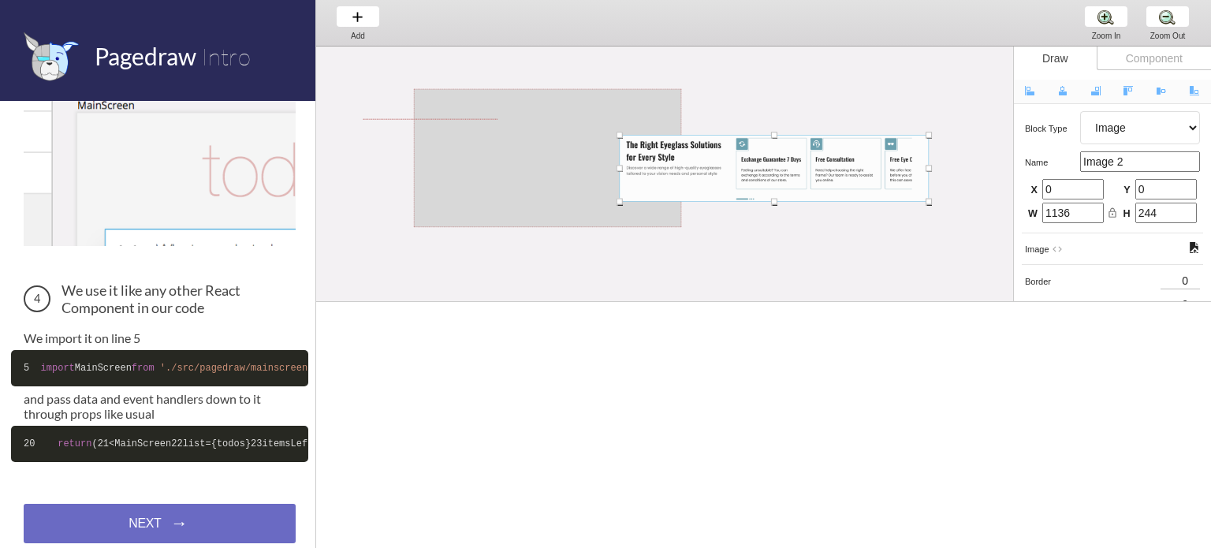
drag, startPoint x: 642, startPoint y: 155, endPoint x: 783, endPoint y: 144, distance: 140.7
click at [783, 144] on div at bounding box center [774, 168] width 309 height 66
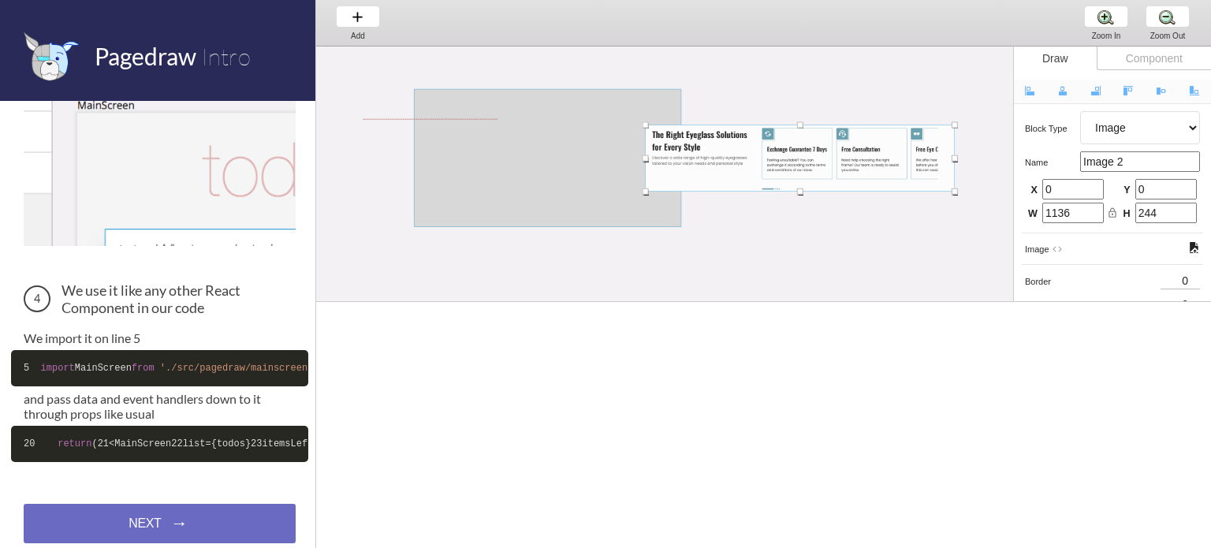
click at [442, 107] on div at bounding box center [547, 158] width 267 height 138
select select "8"
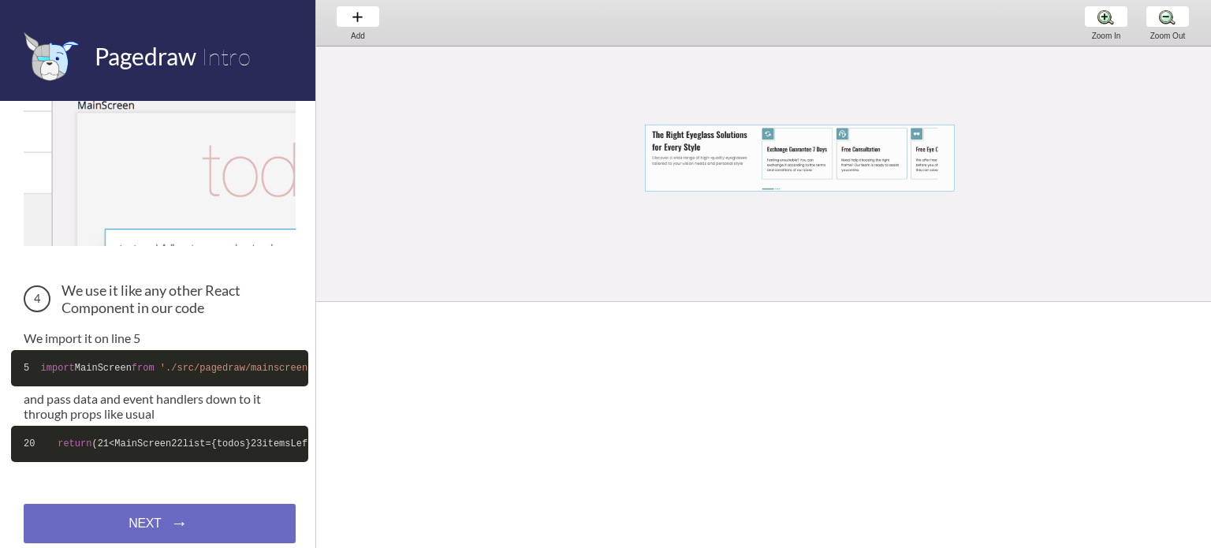
click at [816, 167] on div at bounding box center [800, 158] width 309 height 66
select select "8"
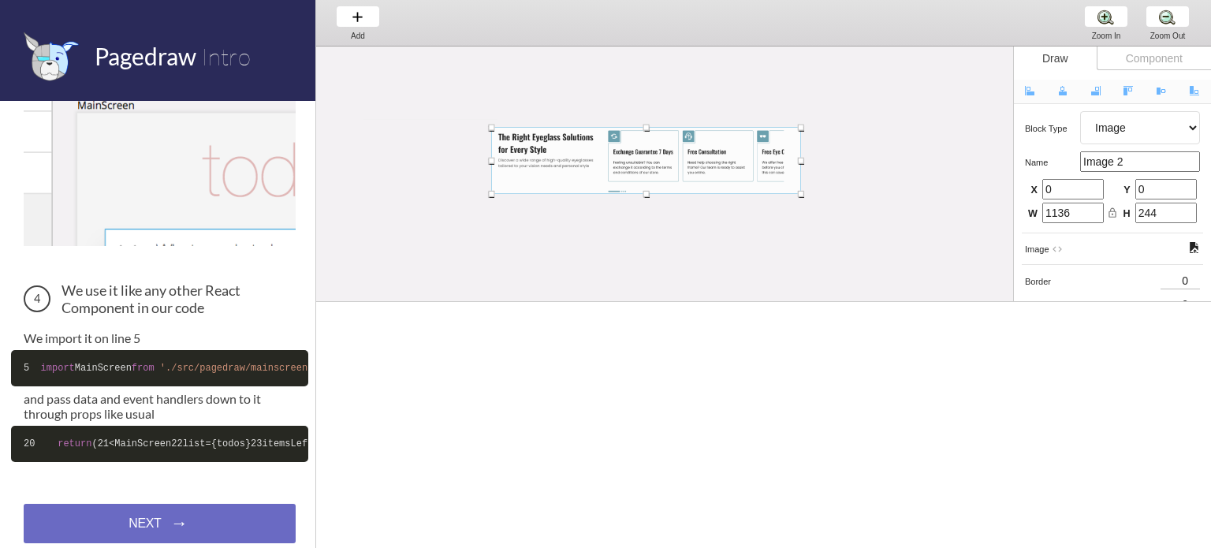
drag, startPoint x: 816, startPoint y: 167, endPoint x: 656, endPoint y: 169, distance: 160.0
click at [656, 169] on div at bounding box center [645, 161] width 309 height 66
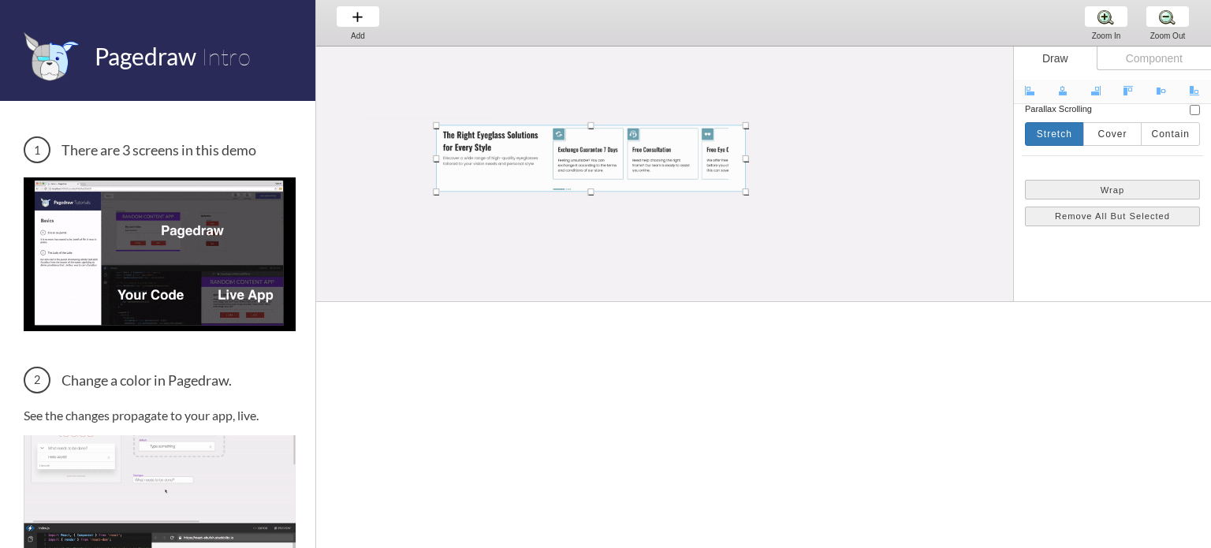
drag, startPoint x: 569, startPoint y: 157, endPoint x: 512, endPoint y: 155, distance: 57.6
click at [512, 155] on div at bounding box center [590, 158] width 309 height 66
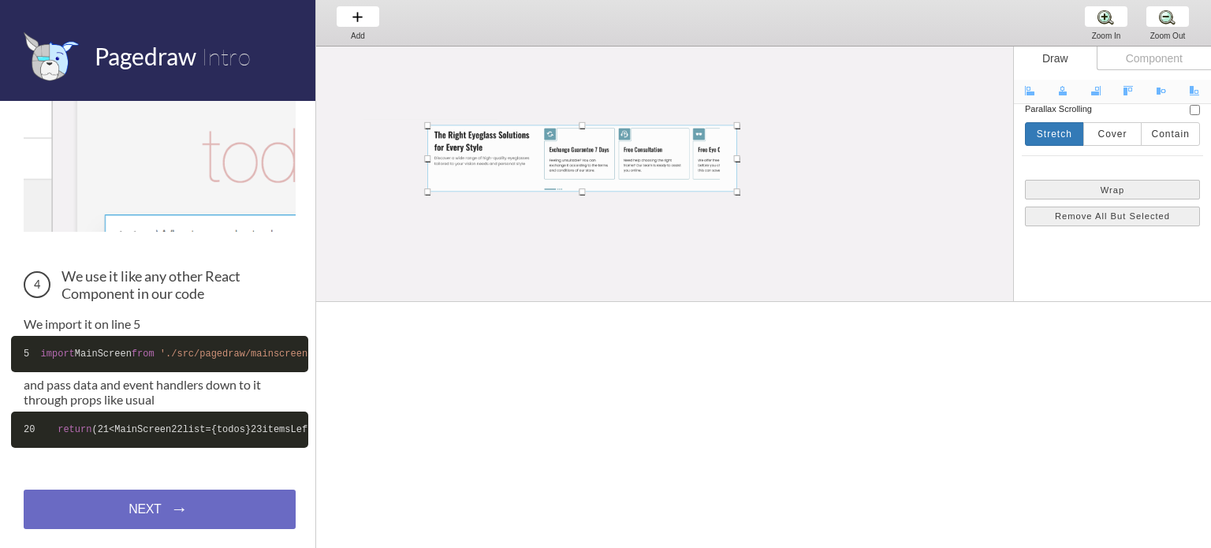
scroll to position [687, 0]
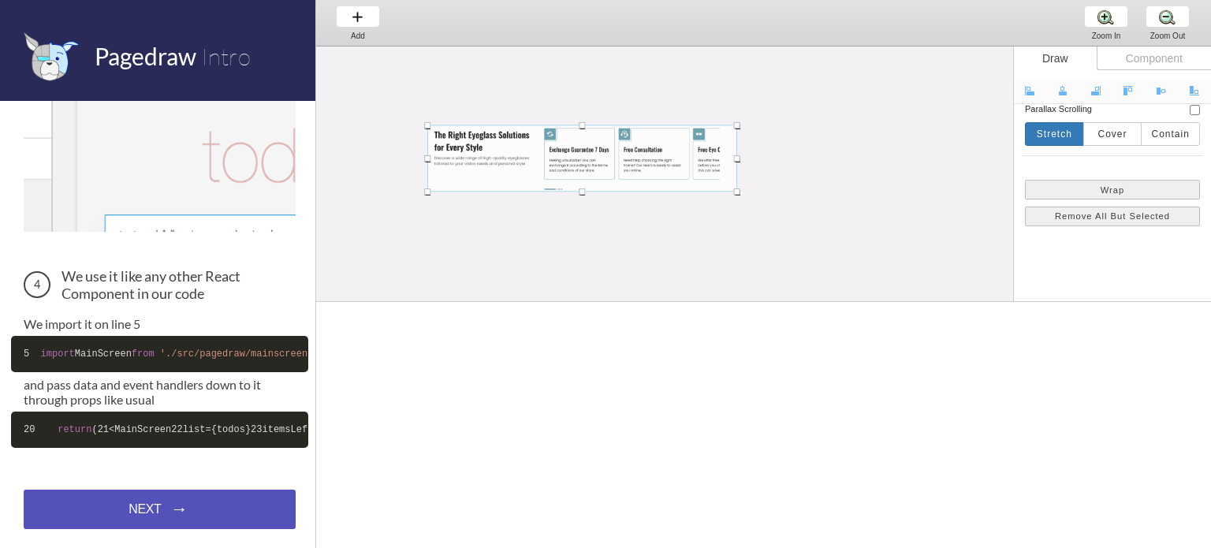
click at [174, 508] on div "NEXT → NEXT → NEXT →" at bounding box center [160, 509] width 272 height 39
click at [188, 509] on div "NEXT → NEXT → NEXT →" at bounding box center [160, 509] width 272 height 39
click at [181, 499] on div "NEXT → NEXT → NEXT →" at bounding box center [160, 509] width 272 height 39
